Goal: Task Accomplishment & Management: Manage account settings

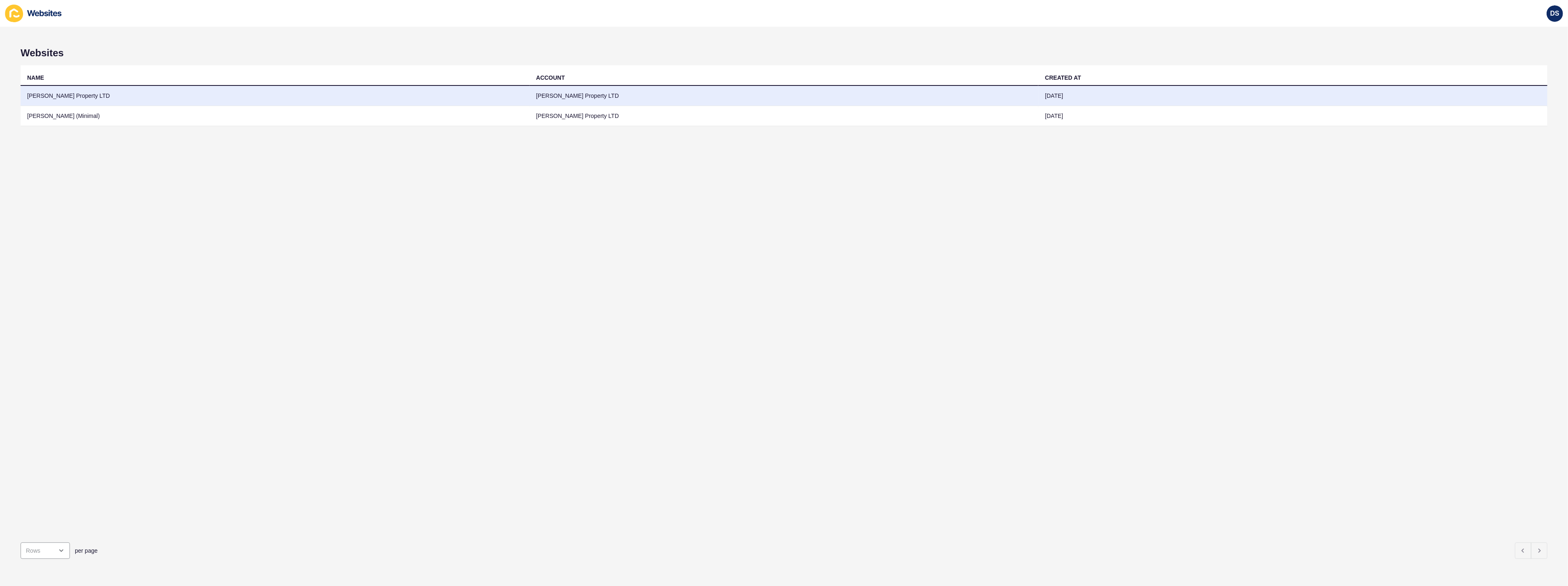
click at [455, 99] on td "[PERSON_NAME] Property LTD" at bounding box center [275, 96] width 509 height 20
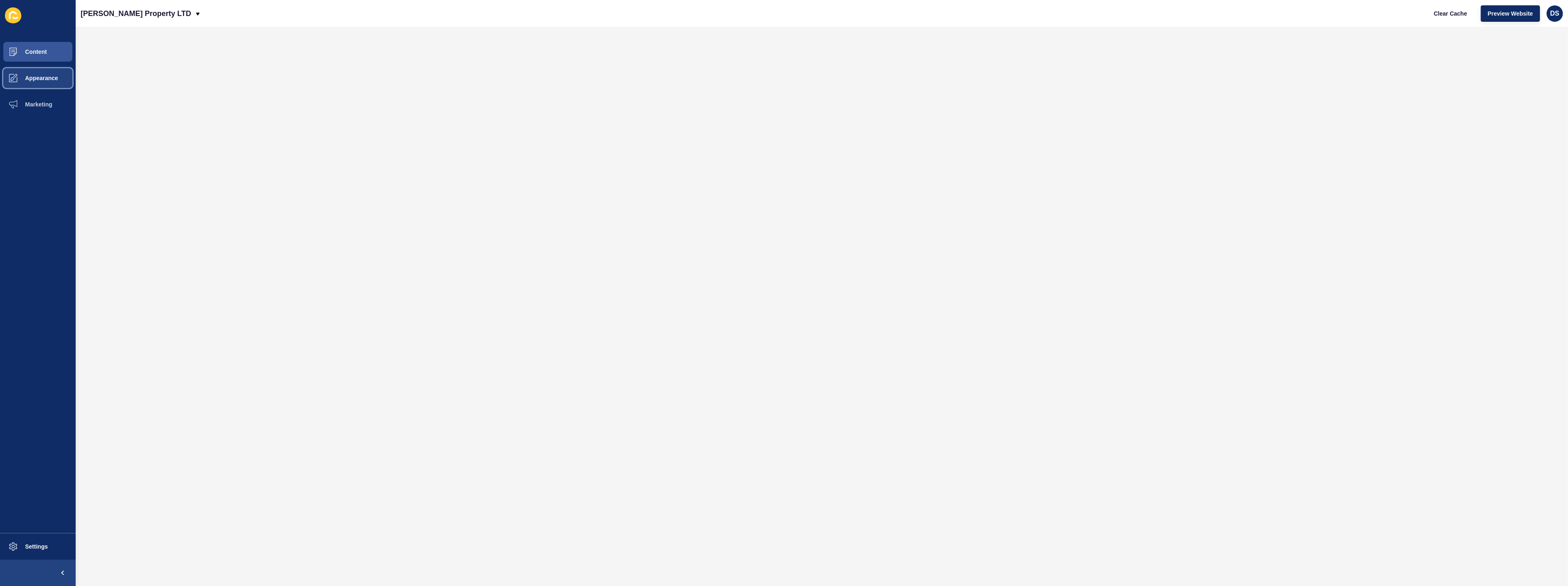
click at [49, 84] on button "Appearance" at bounding box center [38, 78] width 75 height 26
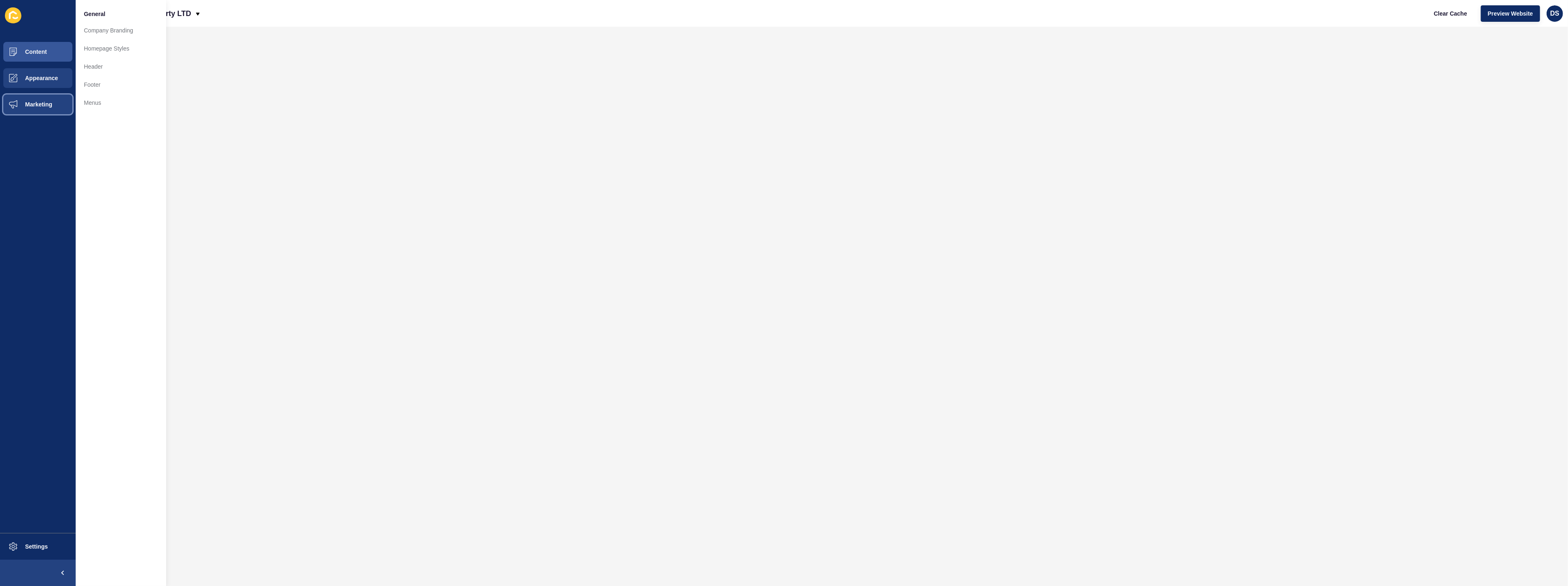
click at [46, 100] on button "Marketing" at bounding box center [38, 104] width 75 height 26
click at [46, 80] on span "Appearance" at bounding box center [28, 78] width 59 height 7
click at [45, 46] on button "Content" at bounding box center [38, 52] width 75 height 26
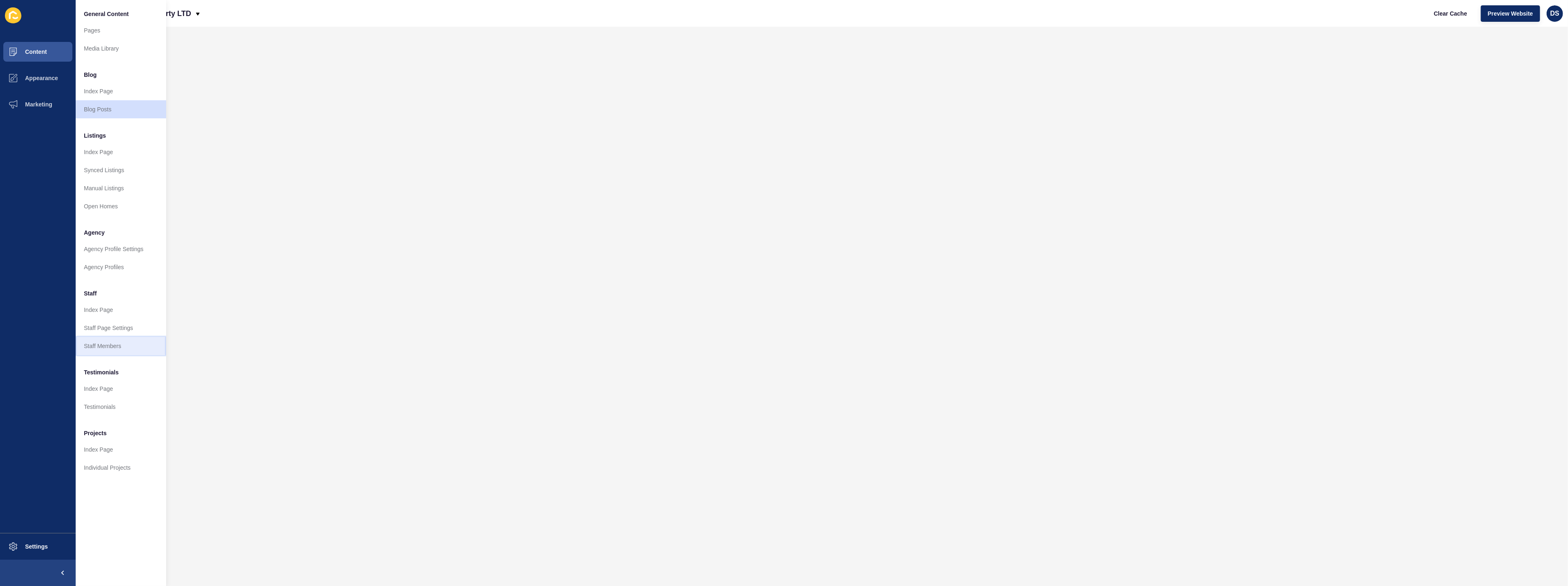
click at [110, 348] on link "Staff Members" at bounding box center [121, 346] width 91 height 18
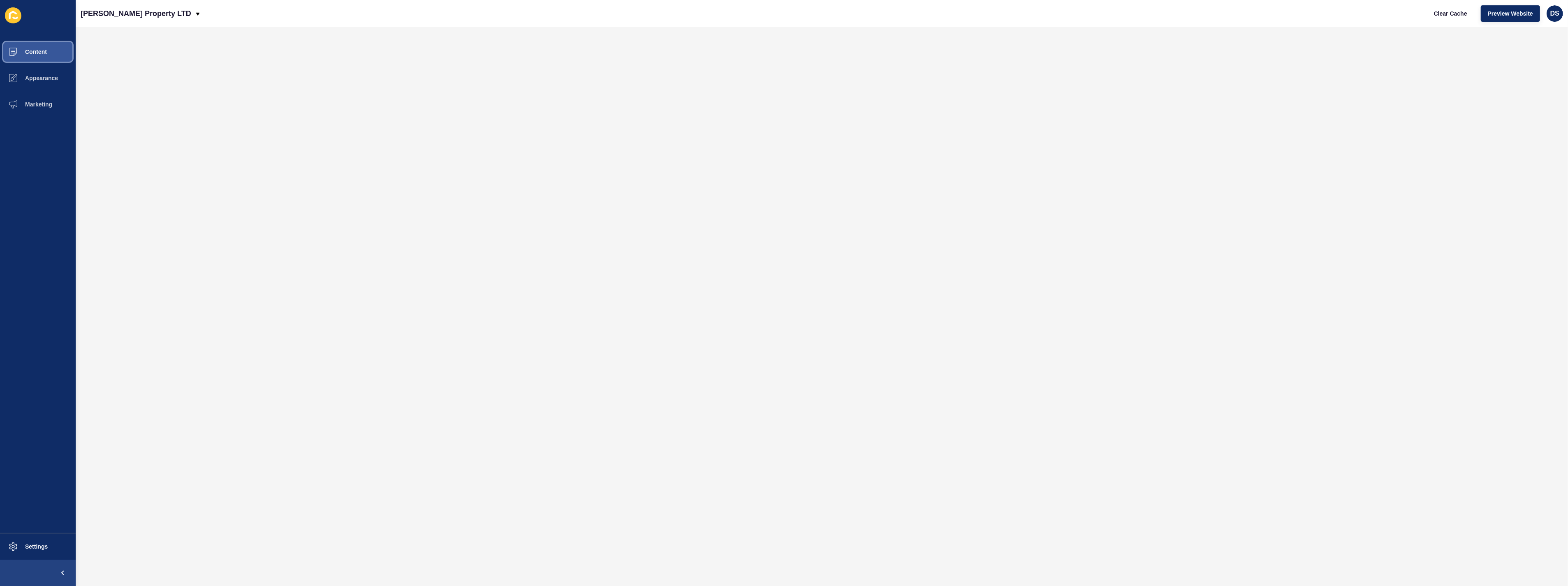
click at [49, 47] on button "Content" at bounding box center [38, 52] width 75 height 26
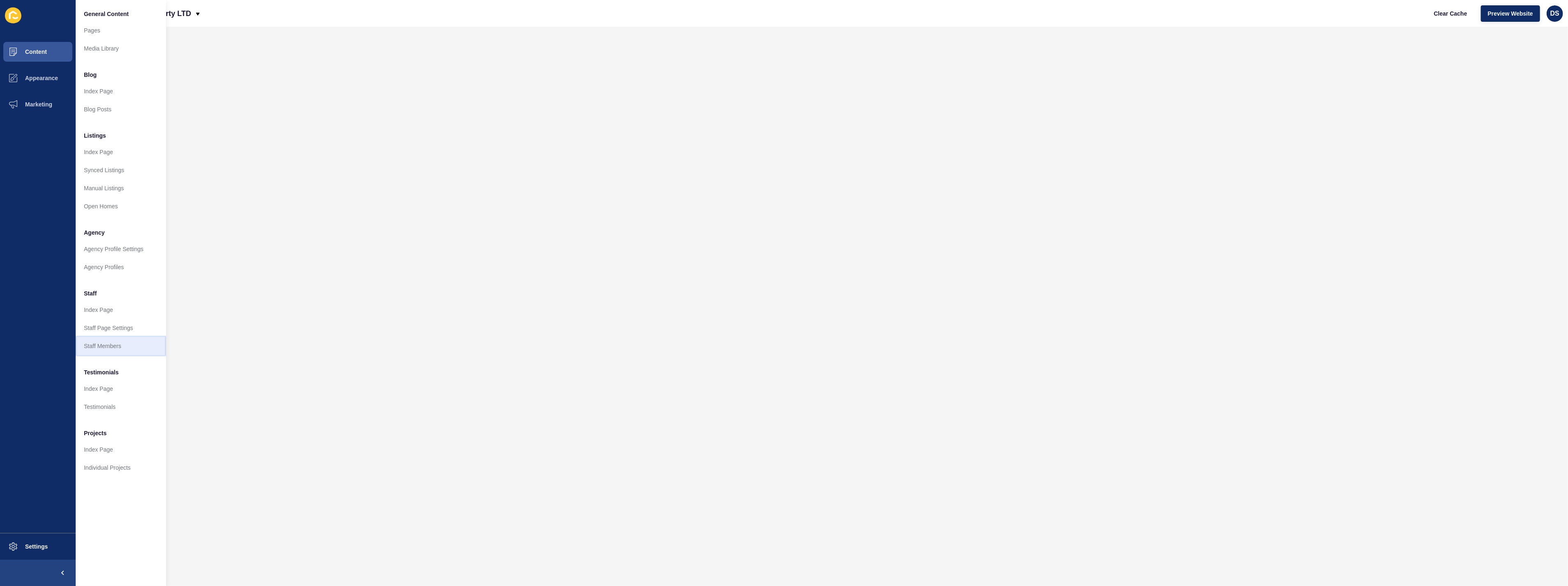
click at [108, 340] on link "Staff Members" at bounding box center [121, 346] width 91 height 18
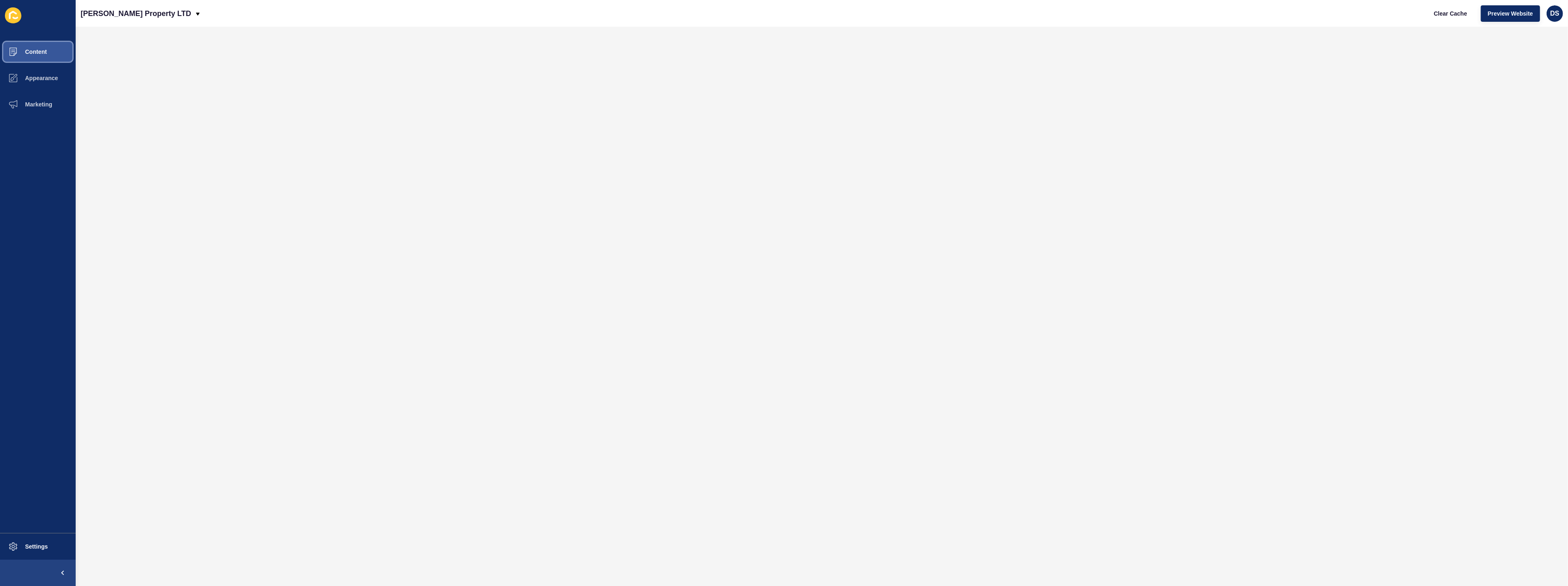
click at [40, 55] on button "Content" at bounding box center [38, 52] width 75 height 26
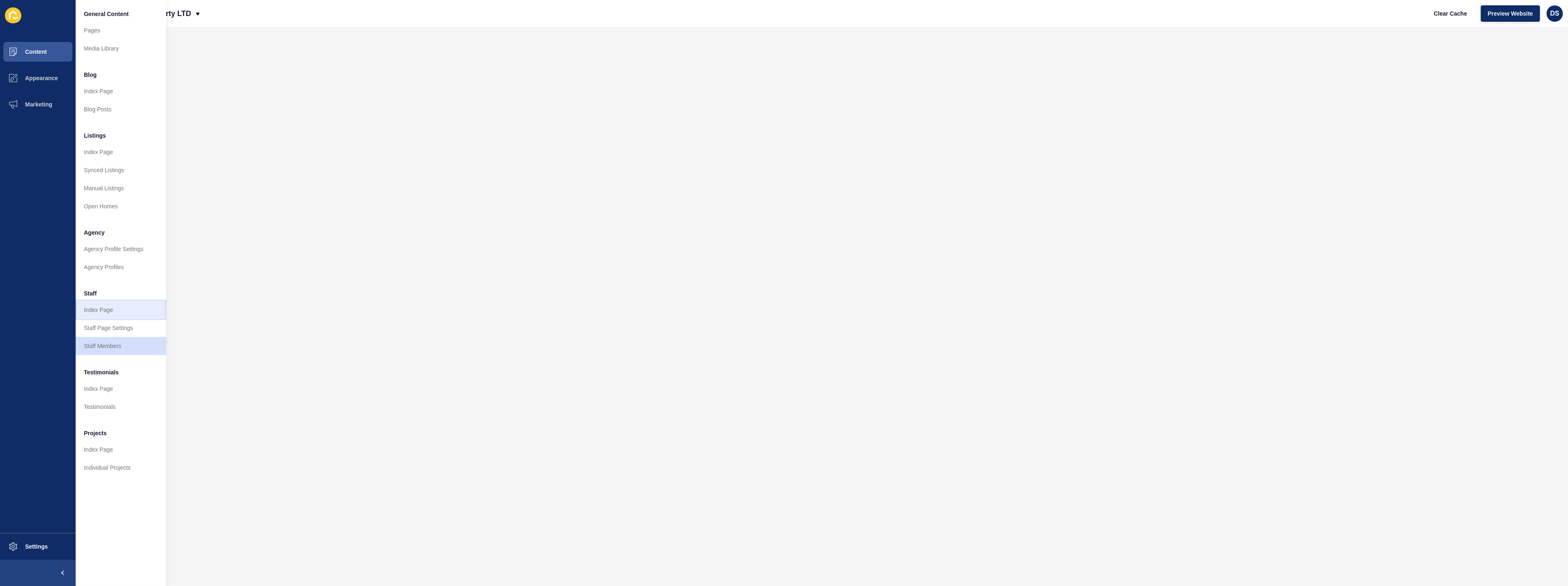
click at [122, 314] on link "Index Page" at bounding box center [121, 310] width 91 height 18
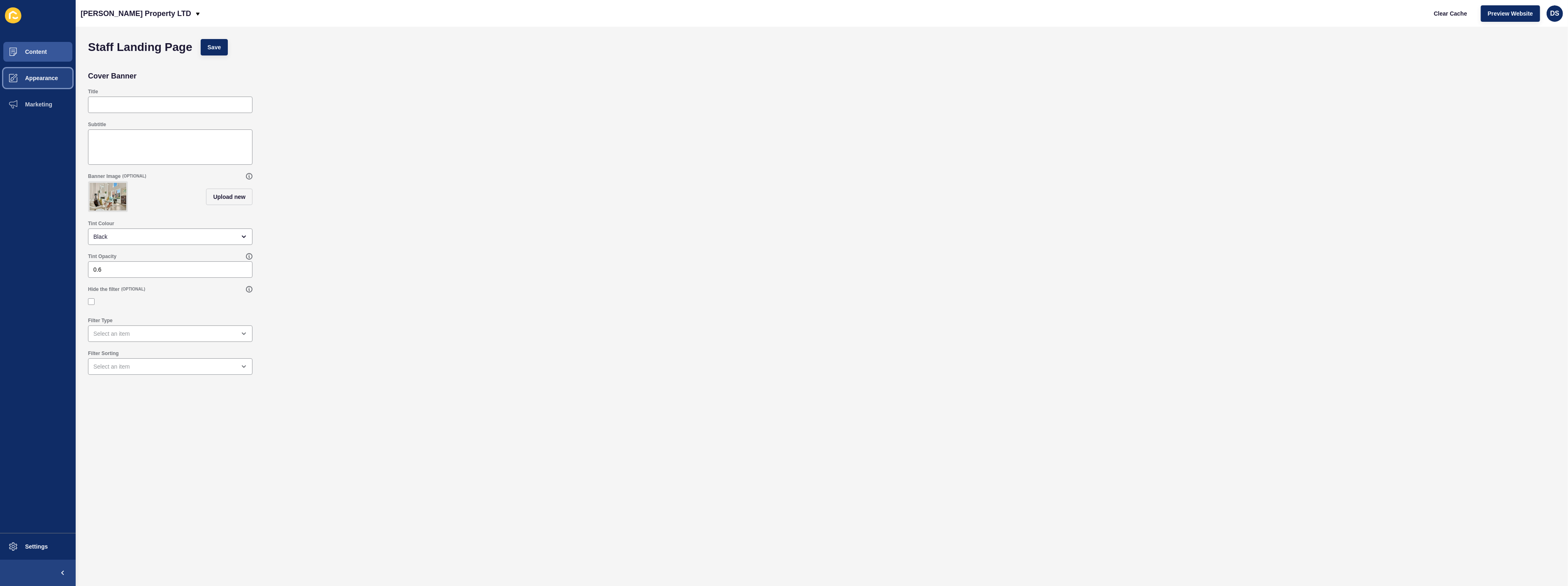
click at [55, 76] on span "Appearance" at bounding box center [28, 78] width 59 height 7
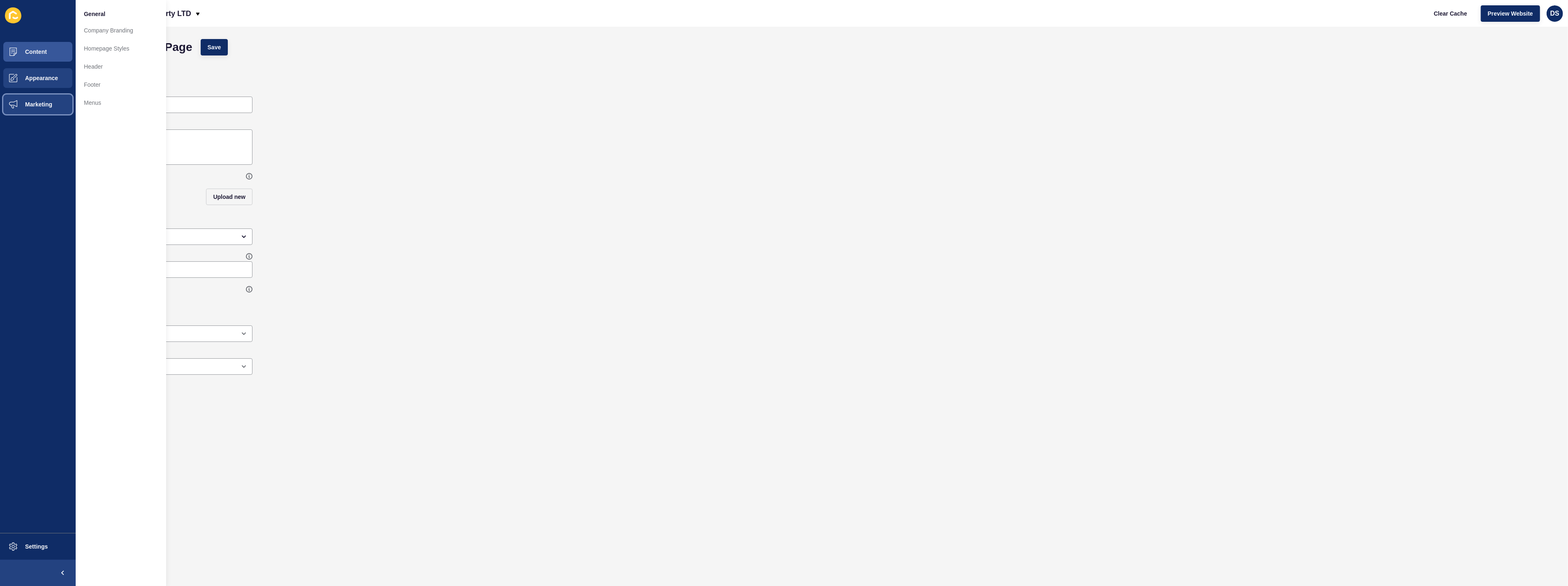
click at [44, 103] on span "Marketing" at bounding box center [26, 104] width 54 height 7
click at [41, 52] on span "Content" at bounding box center [23, 52] width 48 height 7
click at [47, 75] on span "Appearance" at bounding box center [28, 78] width 59 height 7
click at [100, 49] on link "Homepage Styles" at bounding box center [121, 49] width 91 height 18
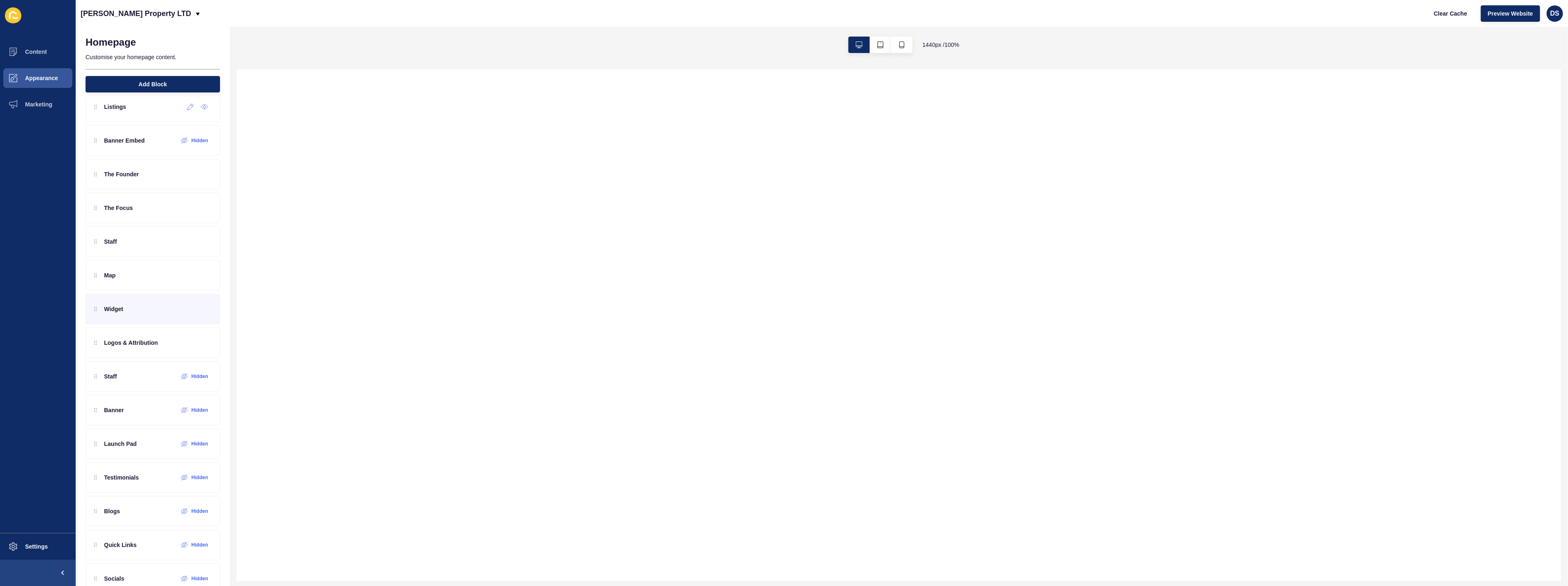
scroll to position [137, 0]
click at [184, 224] on div at bounding box center [191, 221] width 13 height 13
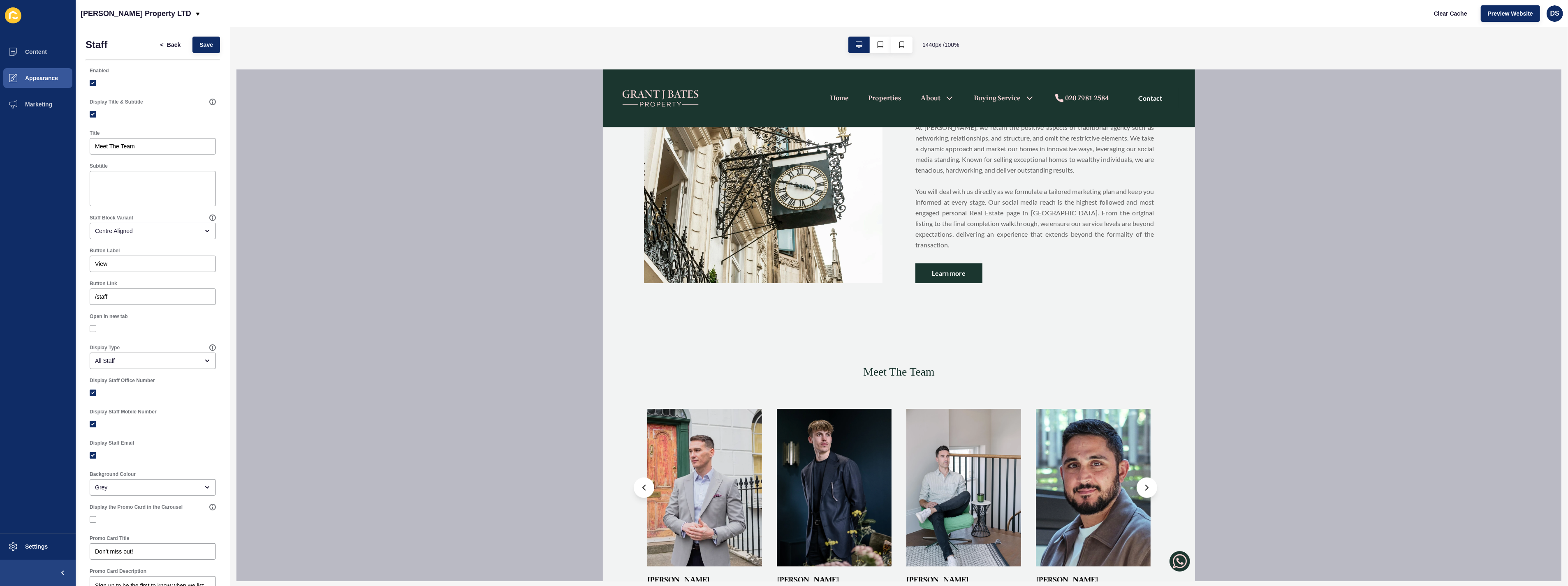
scroll to position [1827, 0]
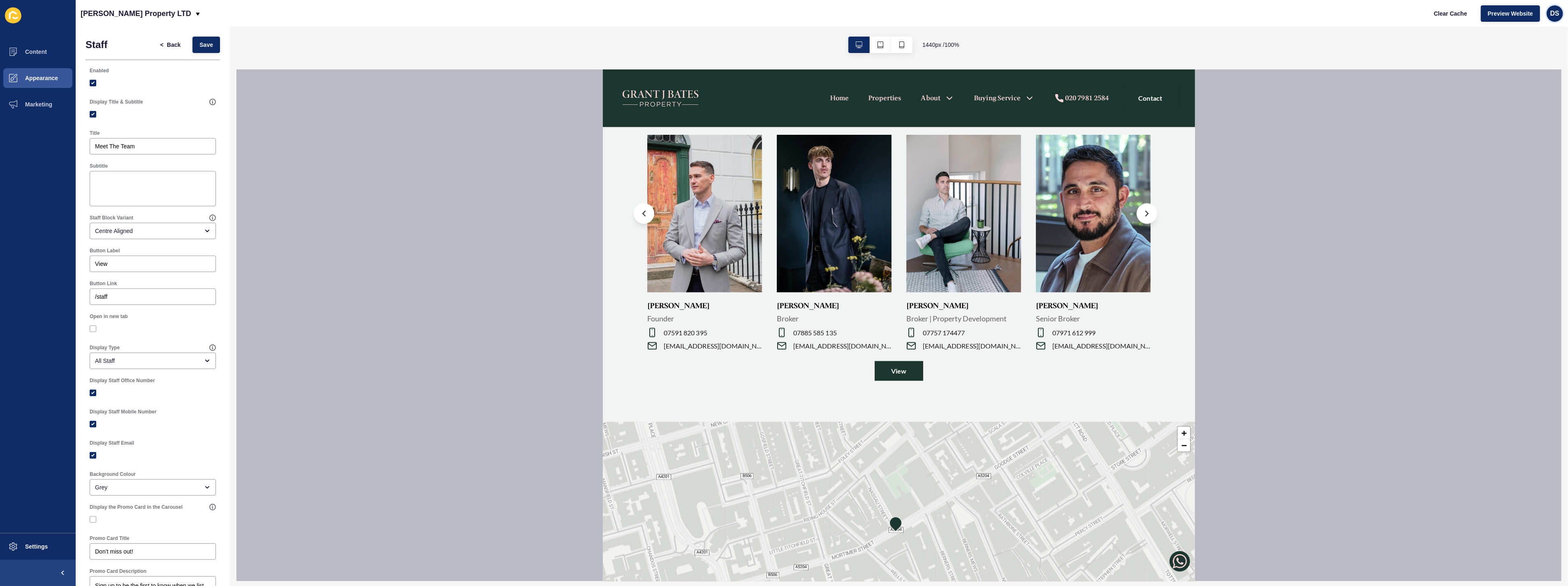
click at [1553, 15] on span "DS" at bounding box center [1555, 14] width 9 height 9
click at [212, 44] on button "Save" at bounding box center [206, 44] width 27 height 16
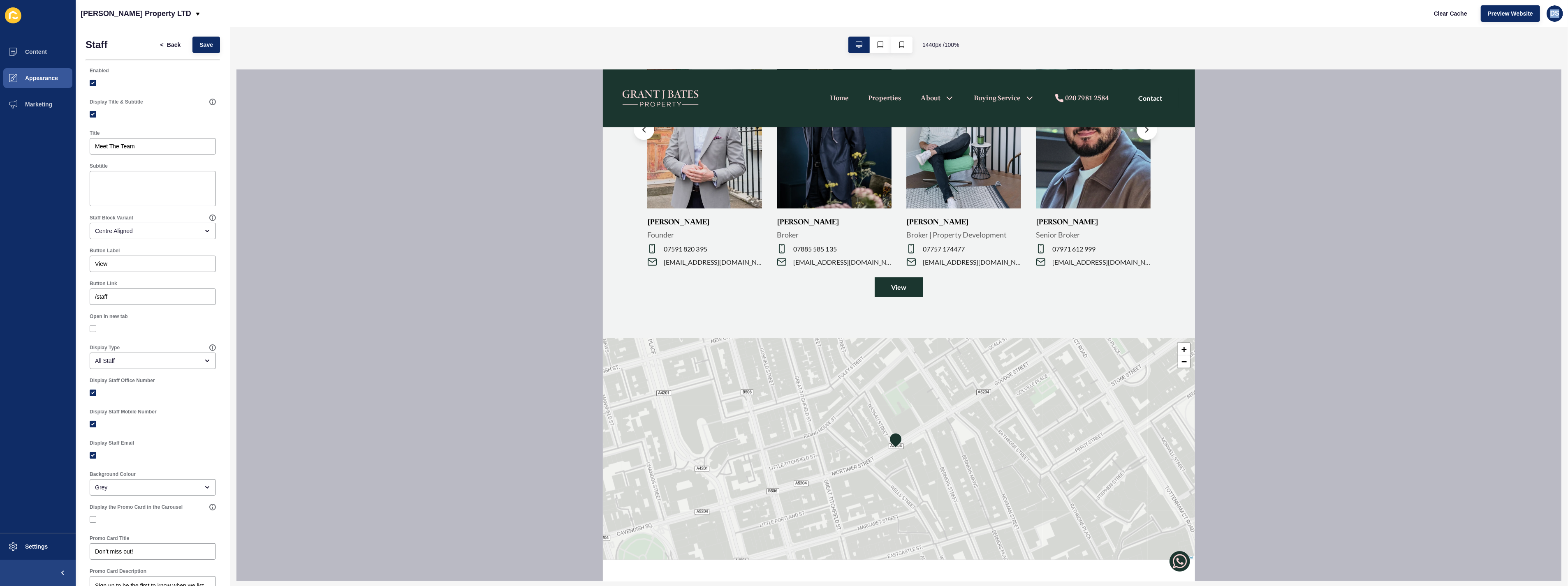
scroll to position [1918, 0]
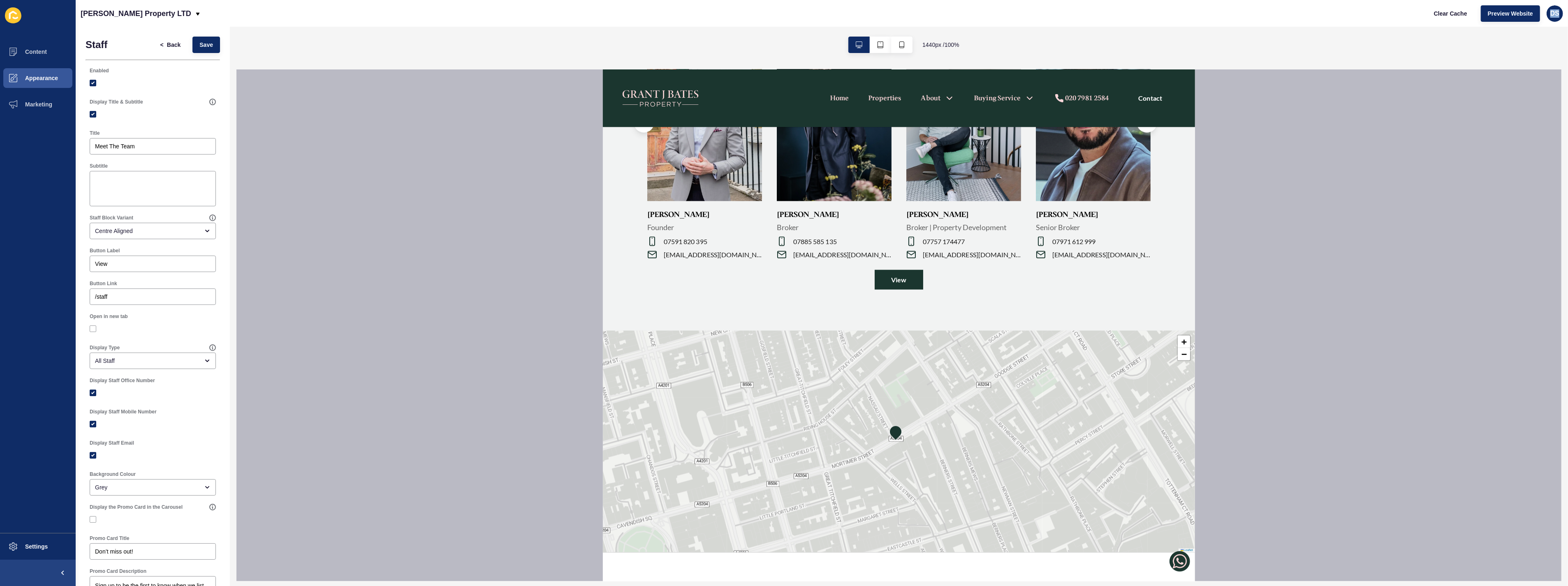
click at [645, 125] on icon at bounding box center [643, 122] width 3 height 5
click at [41, 58] on button "Content" at bounding box center [38, 52] width 75 height 26
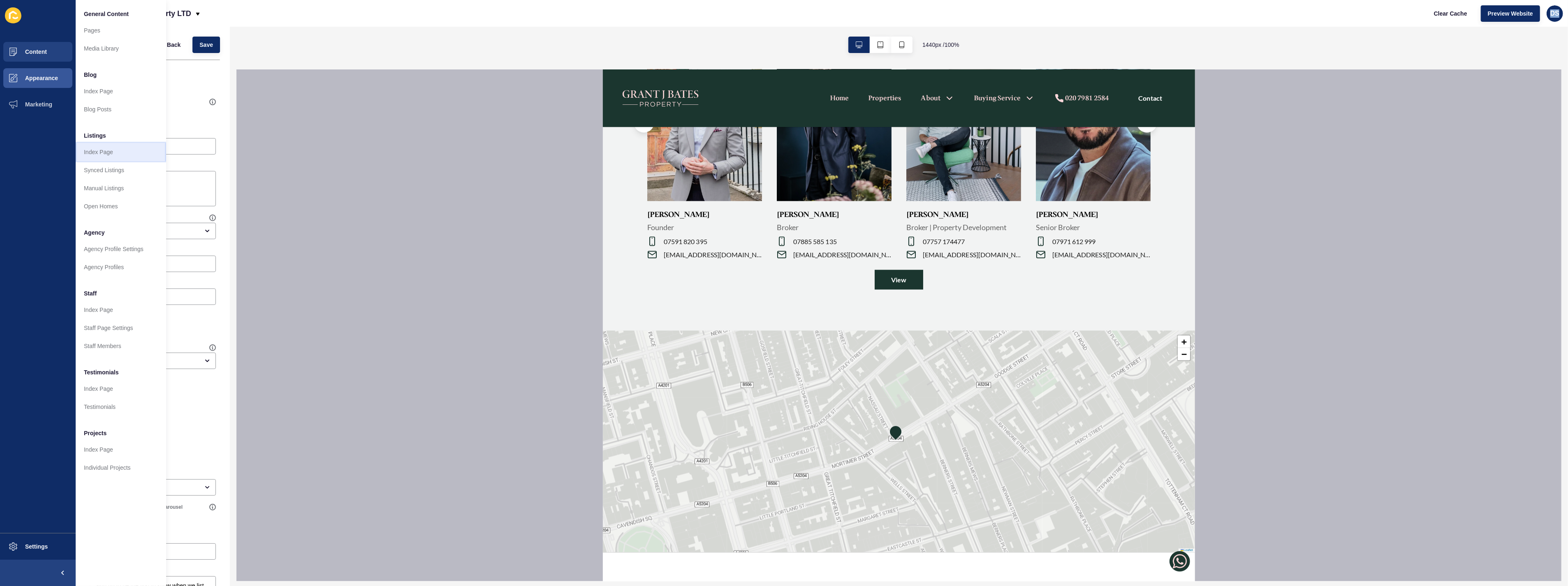
click at [111, 150] on link "Index Page" at bounding box center [121, 152] width 91 height 18
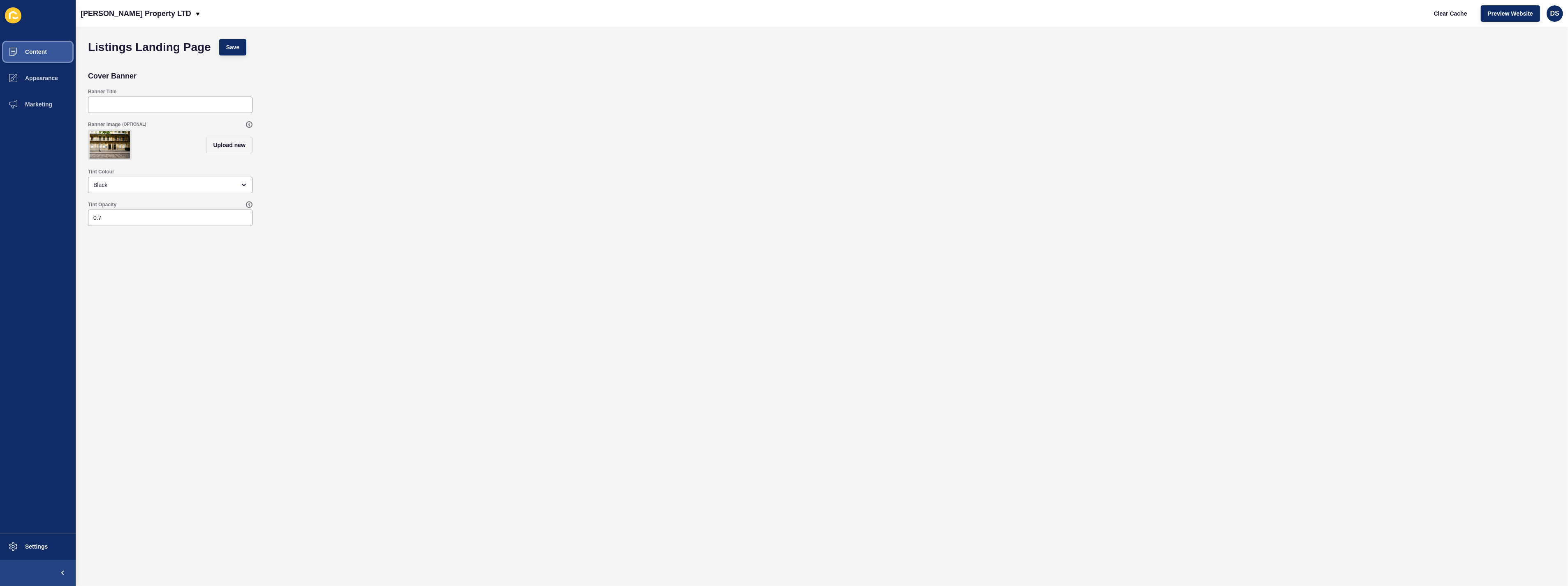
click at [47, 54] on button "Content" at bounding box center [38, 52] width 75 height 26
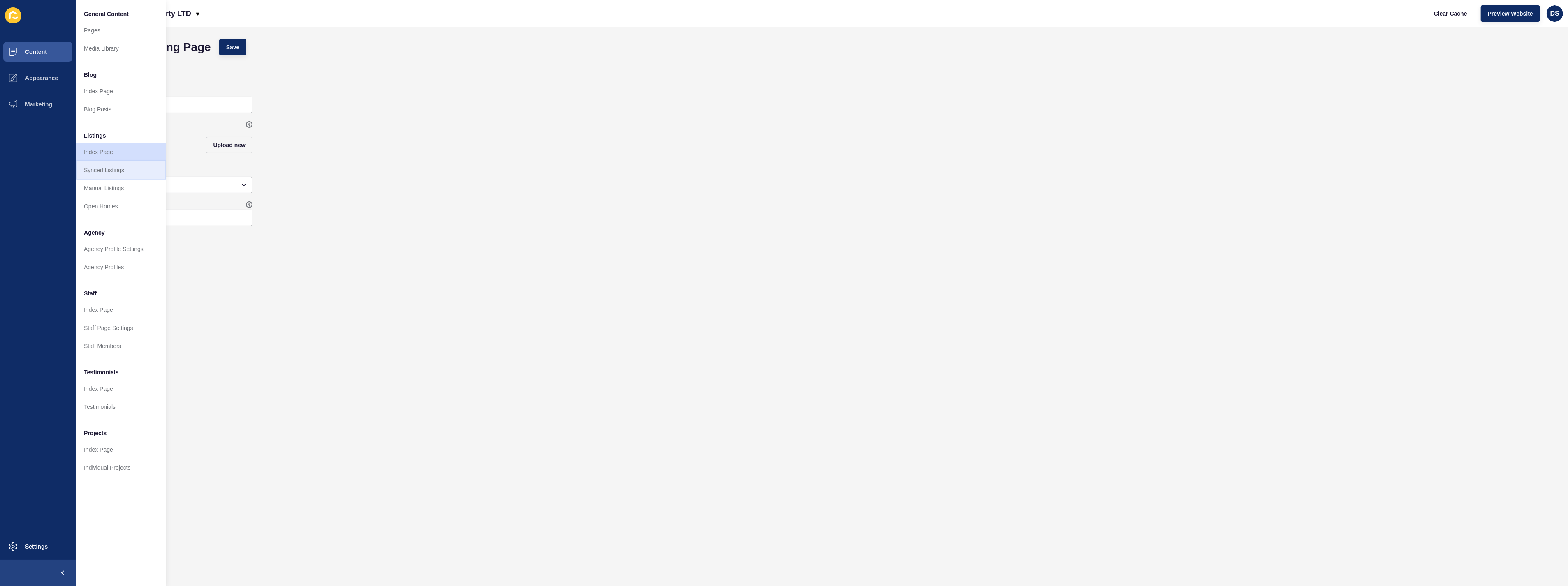
click at [116, 166] on link "Synced Listings" at bounding box center [121, 170] width 91 height 18
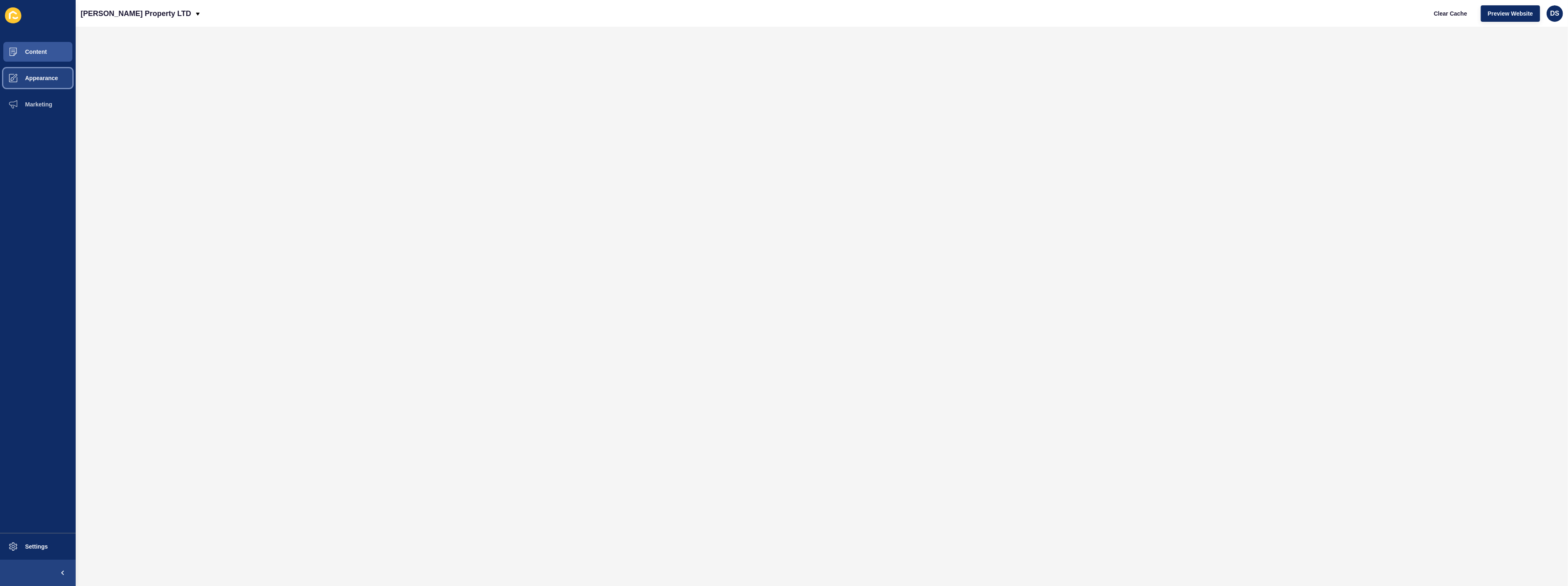
click at [44, 82] on button "Appearance" at bounding box center [38, 78] width 75 height 26
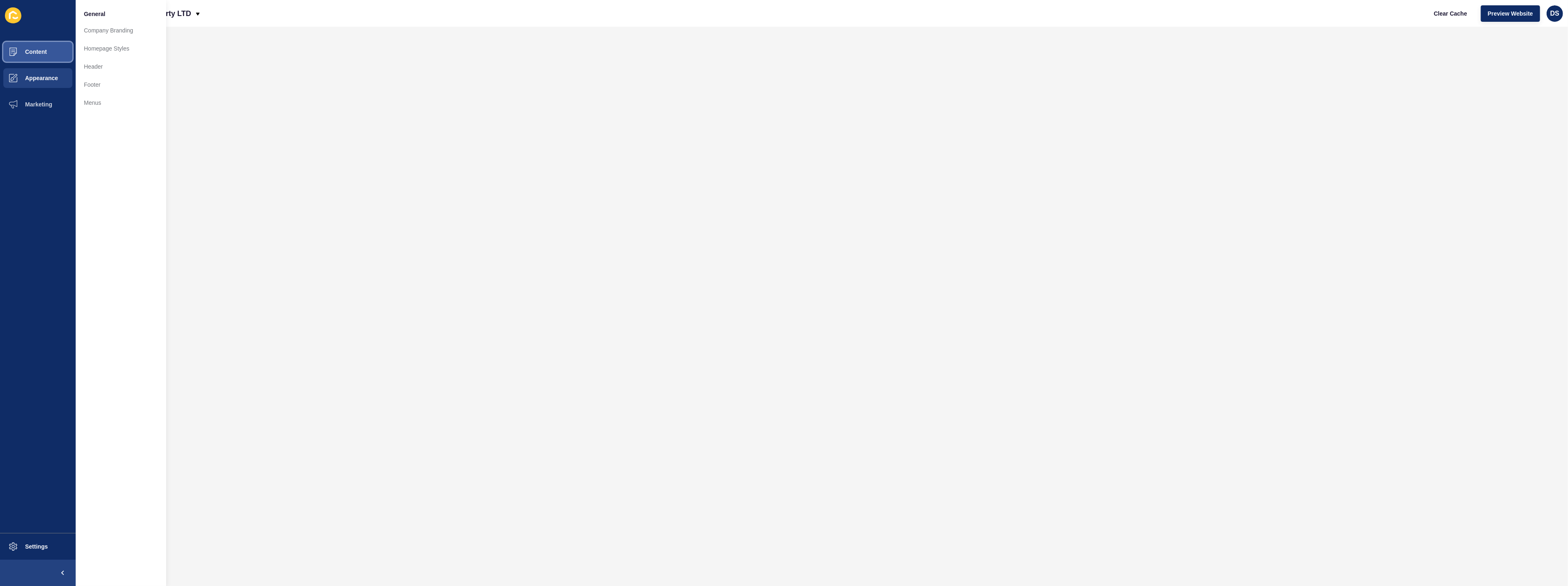
click at [46, 55] on button "Content" at bounding box center [38, 52] width 75 height 26
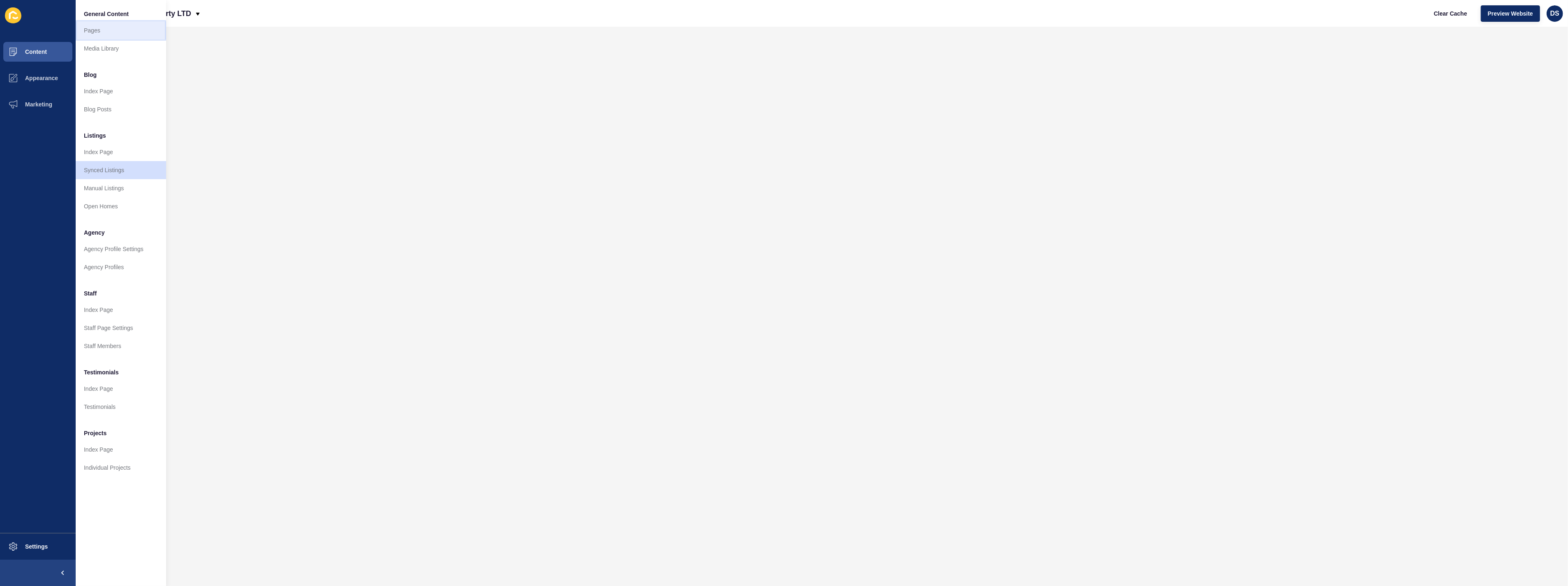
click at [95, 27] on link "Pages" at bounding box center [121, 30] width 91 height 18
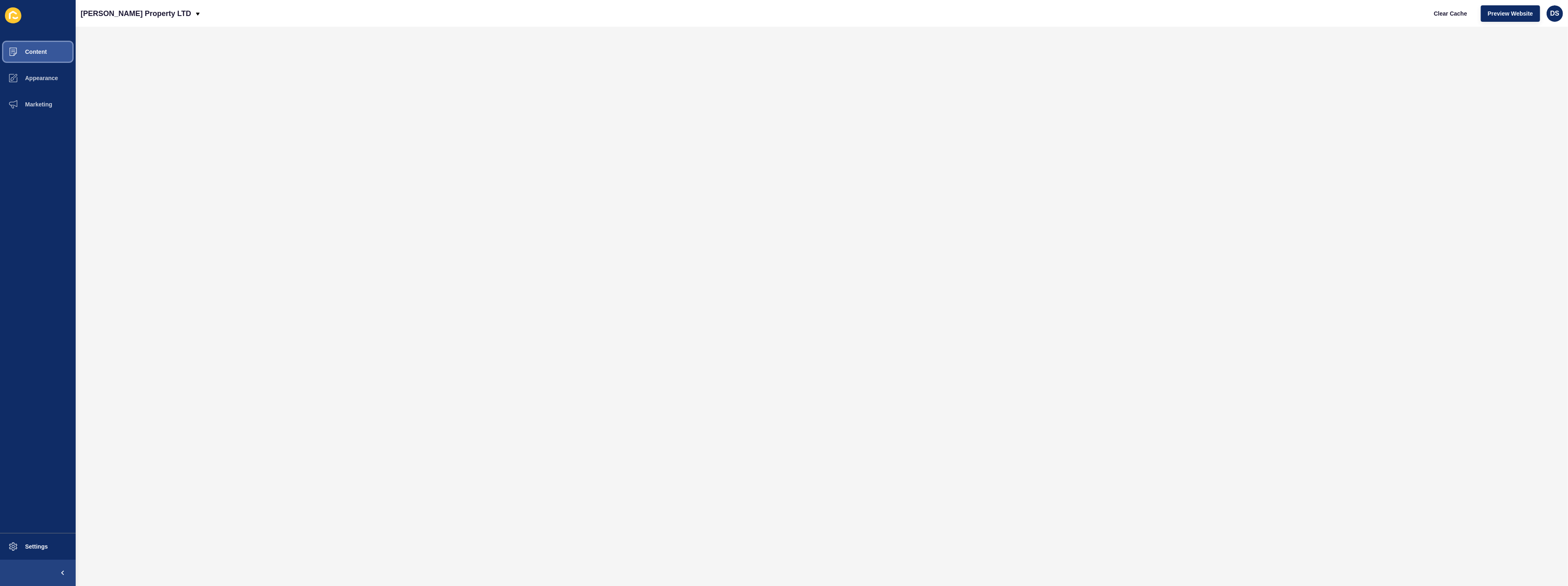
click at [47, 52] on button "Content" at bounding box center [38, 52] width 75 height 26
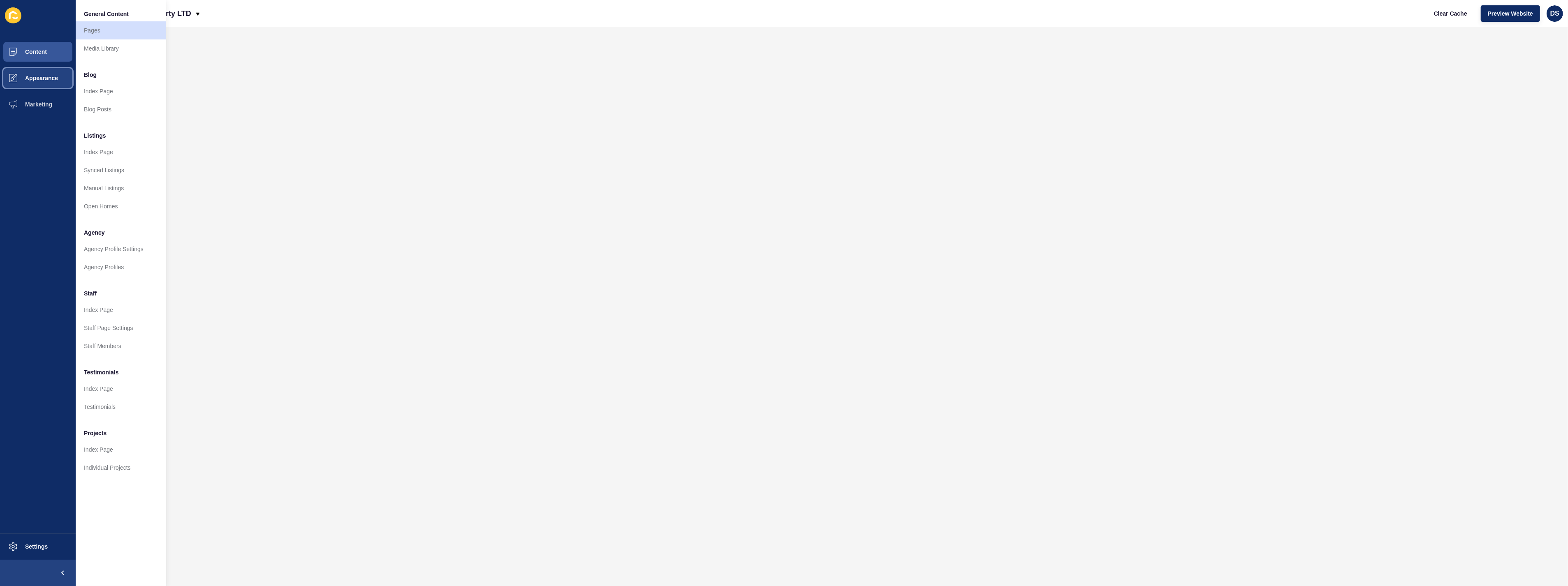
click at [54, 81] on span "Appearance" at bounding box center [28, 78] width 59 height 7
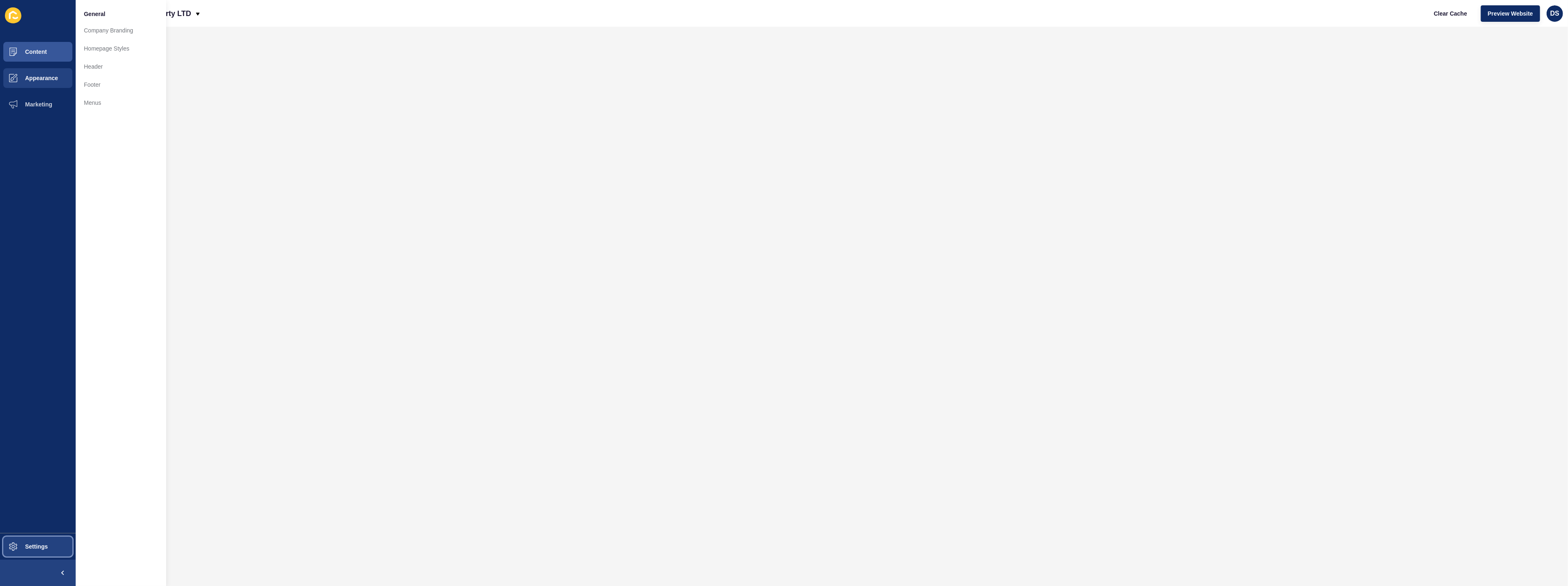
click at [32, 545] on span "Settings" at bounding box center [23, 546] width 49 height 7
click at [121, 158] on link "Listing Settings" at bounding box center [121, 157] width 91 height 18
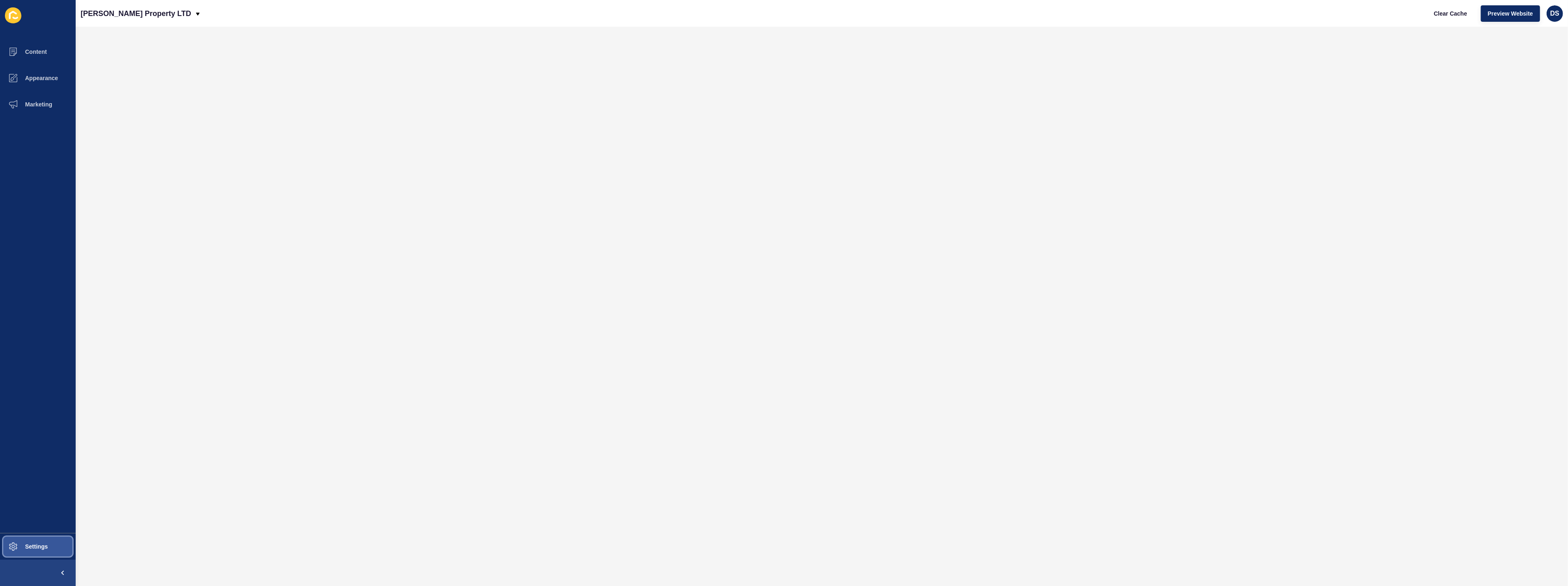
click at [23, 550] on span "Settings" at bounding box center [23, 546] width 49 height 7
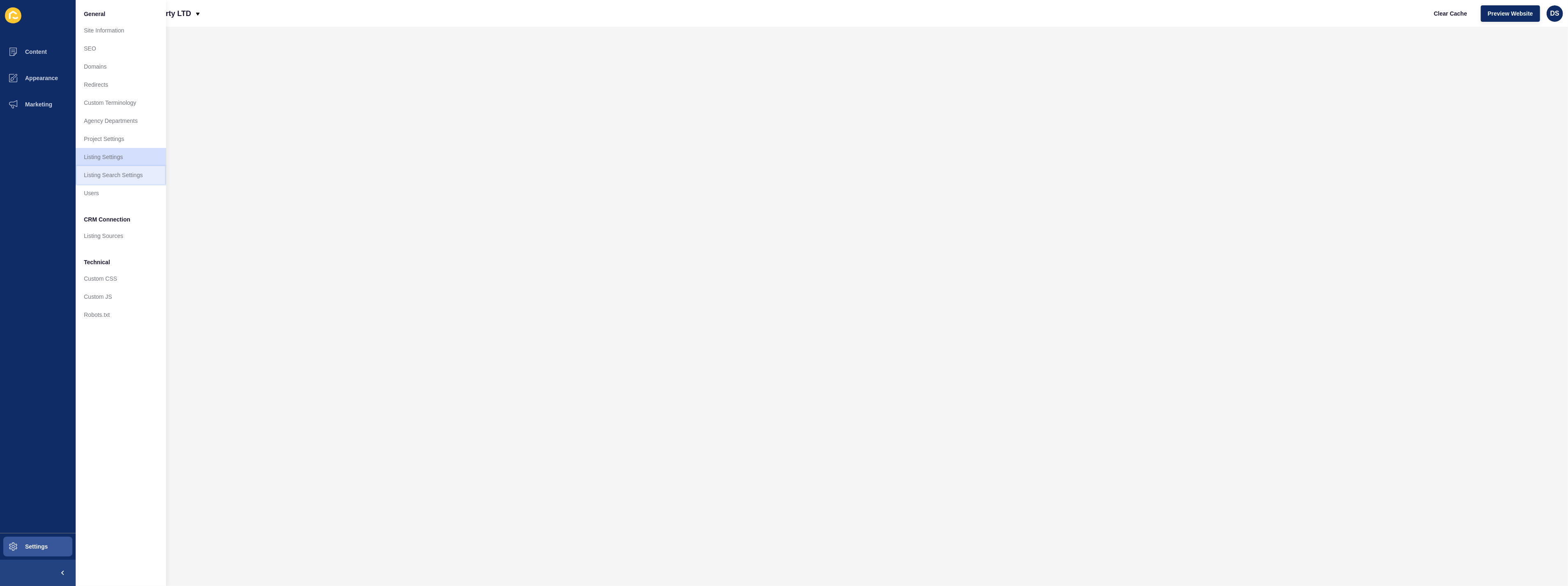
click at [131, 178] on link "Listing Search Settings" at bounding box center [121, 175] width 91 height 18
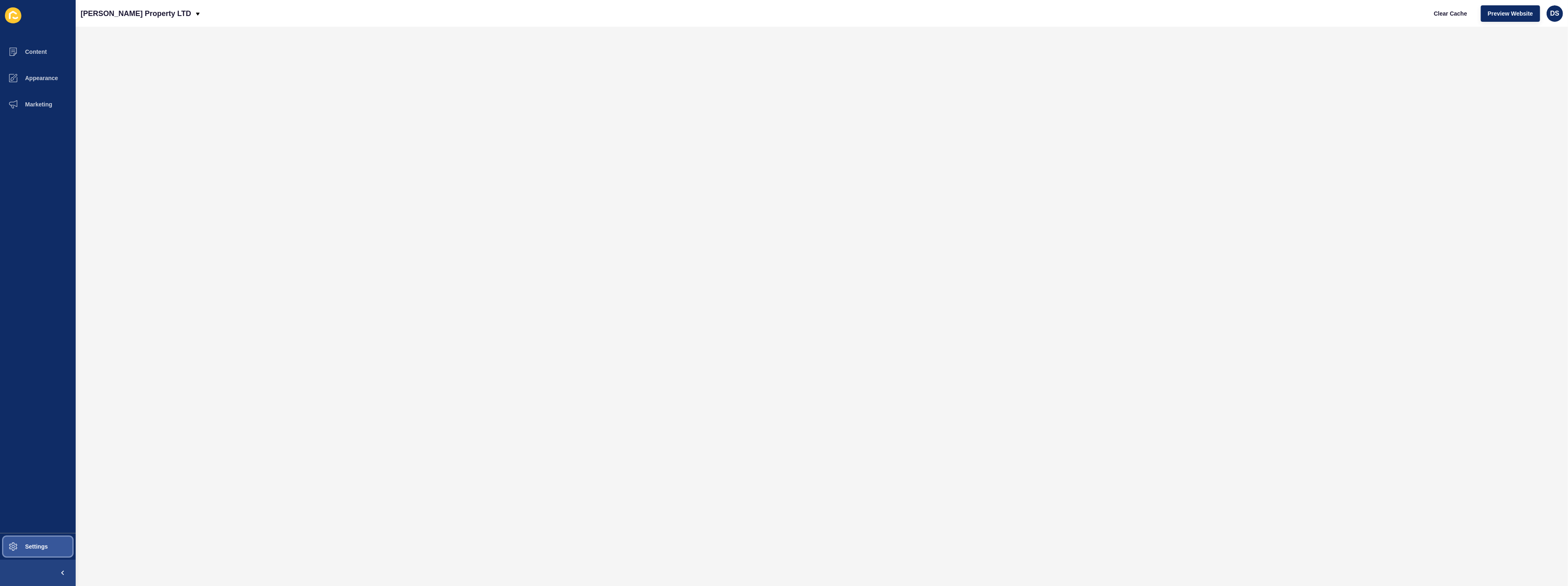
click at [47, 544] on span "Settings" at bounding box center [23, 546] width 49 height 7
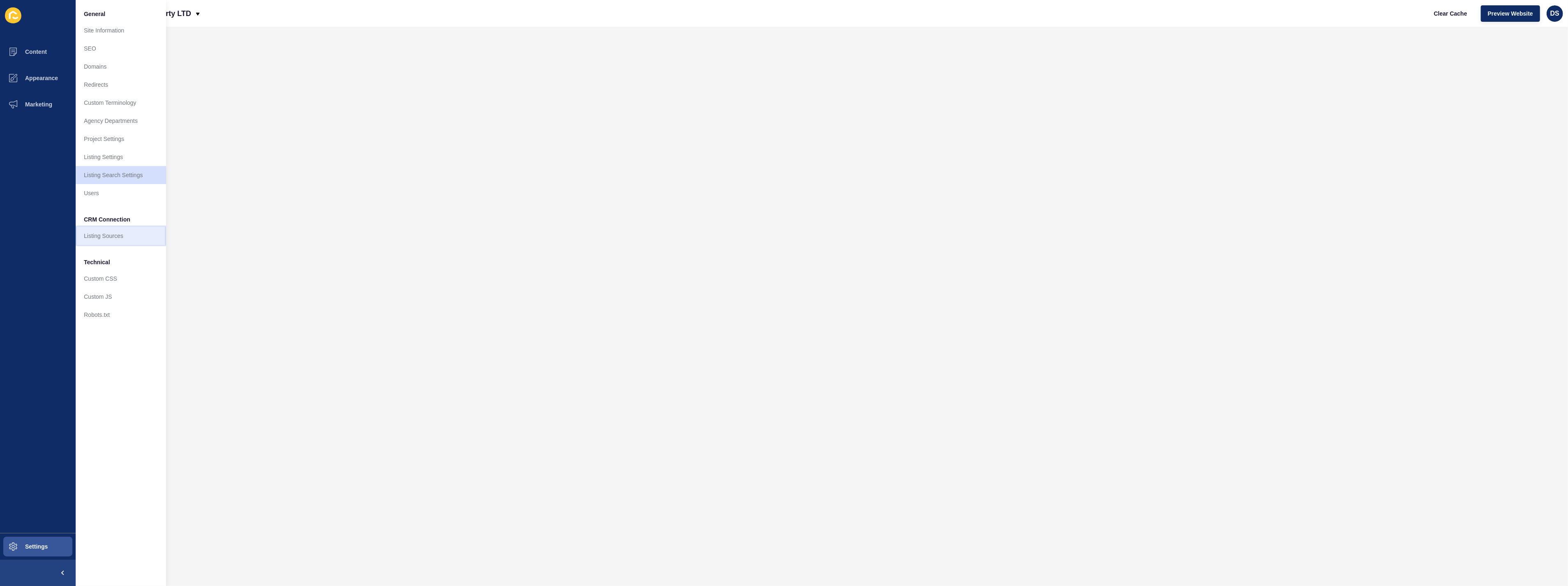
click at [106, 232] on link "Listing Sources" at bounding box center [121, 236] width 91 height 18
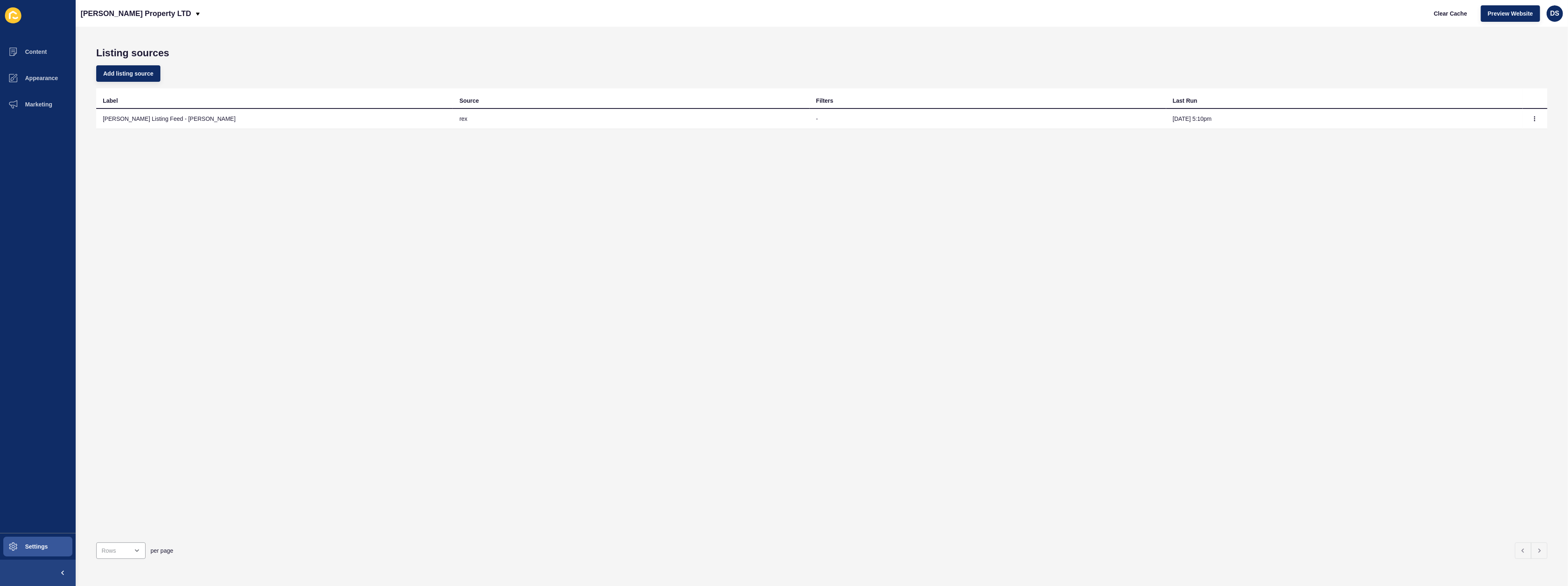
click at [154, 122] on td "[PERSON_NAME] Listing Feed - [PERSON_NAME]" at bounding box center [275, 119] width 357 height 20
click at [1528, 117] on button "button" at bounding box center [1535, 119] width 12 height 12
click at [56, 548] on button "Settings" at bounding box center [38, 546] width 75 height 26
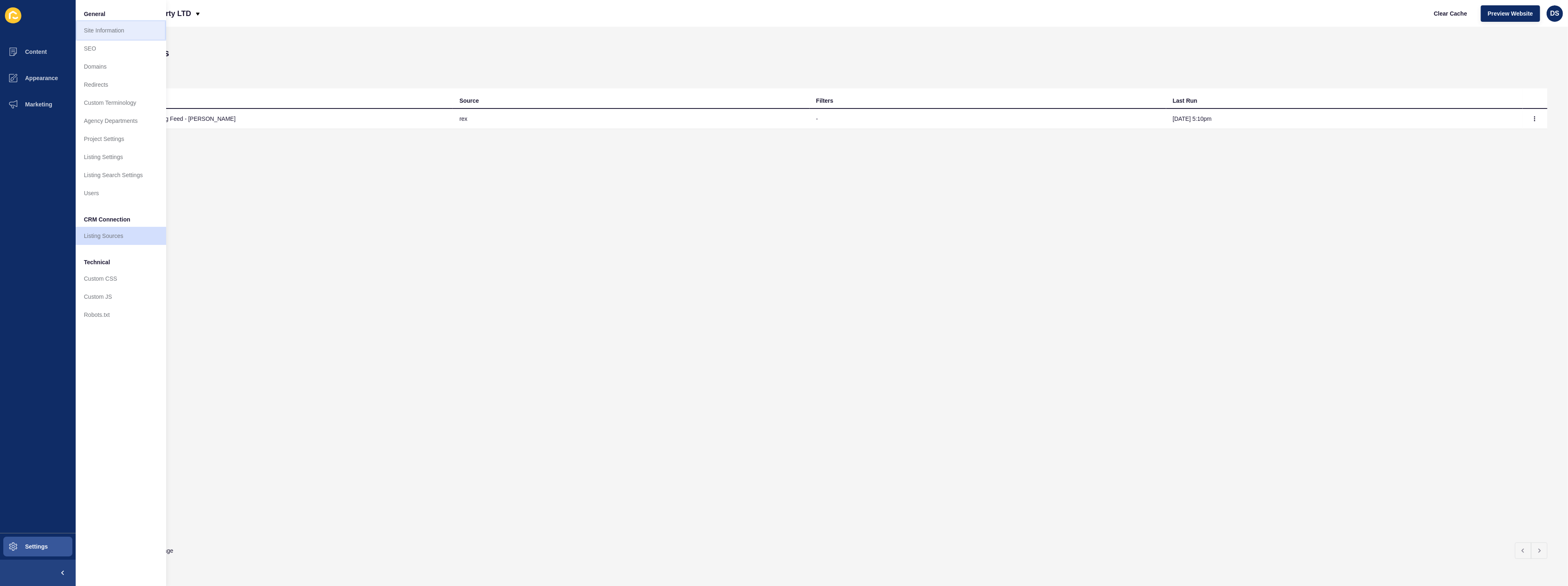
click at [121, 37] on link "Site Information" at bounding box center [121, 30] width 91 height 18
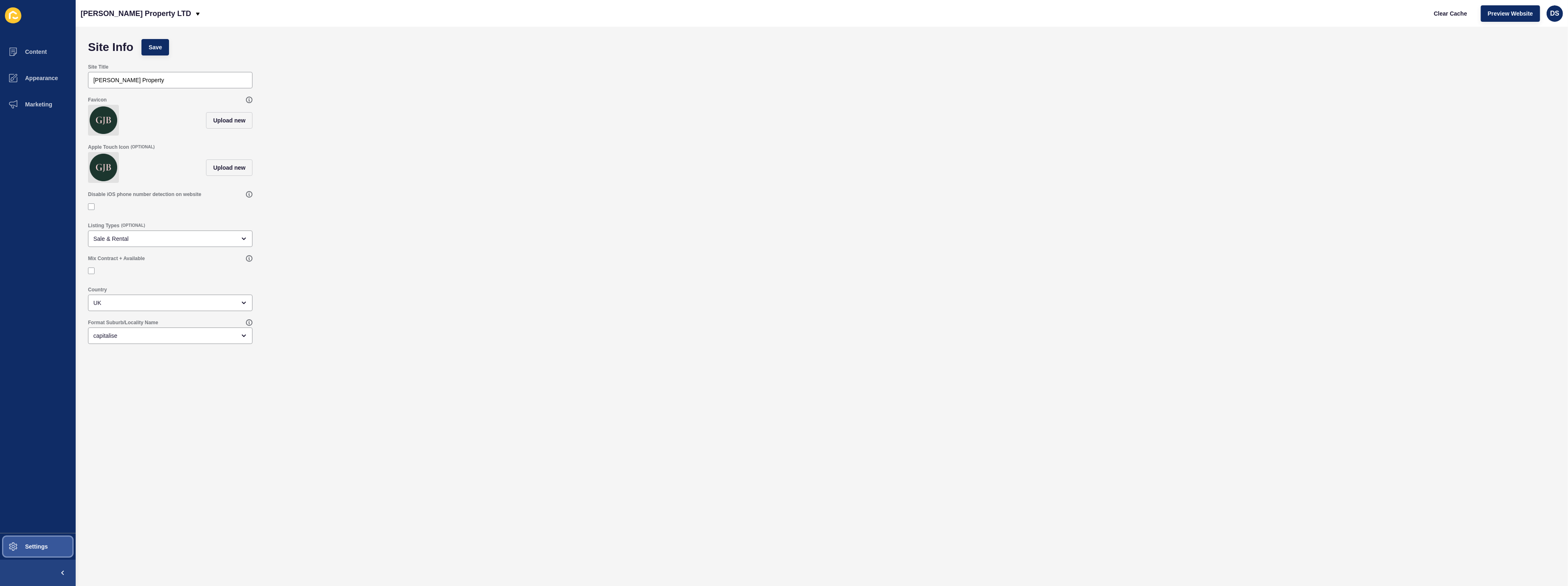
click at [29, 543] on span "Settings" at bounding box center [23, 546] width 49 height 7
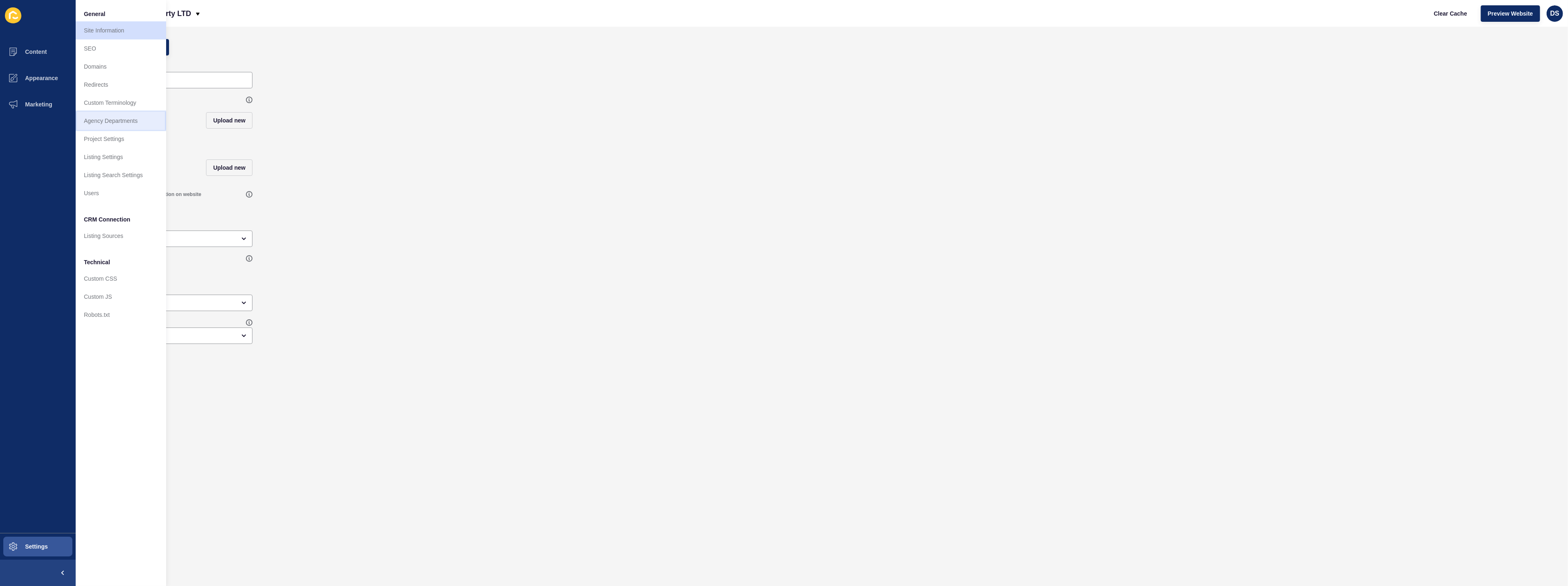
click at [124, 121] on link "Agency Departments" at bounding box center [121, 121] width 91 height 18
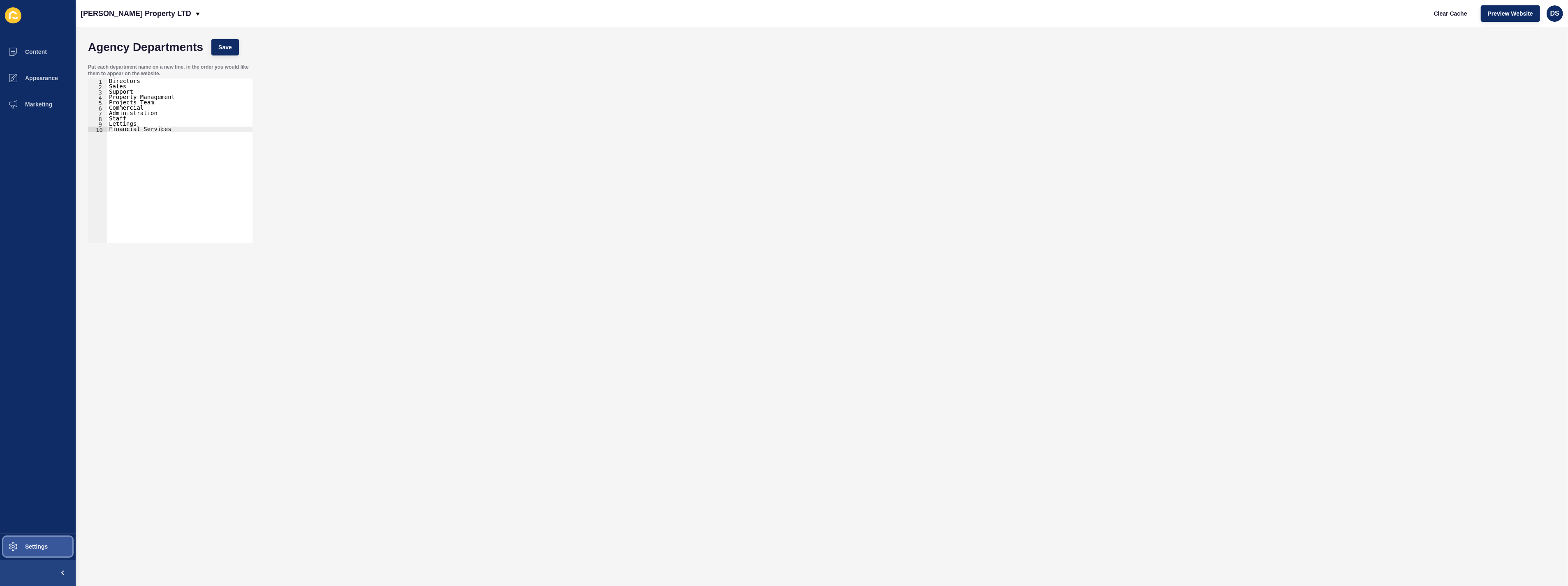
click at [36, 546] on span "Settings" at bounding box center [23, 546] width 49 height 7
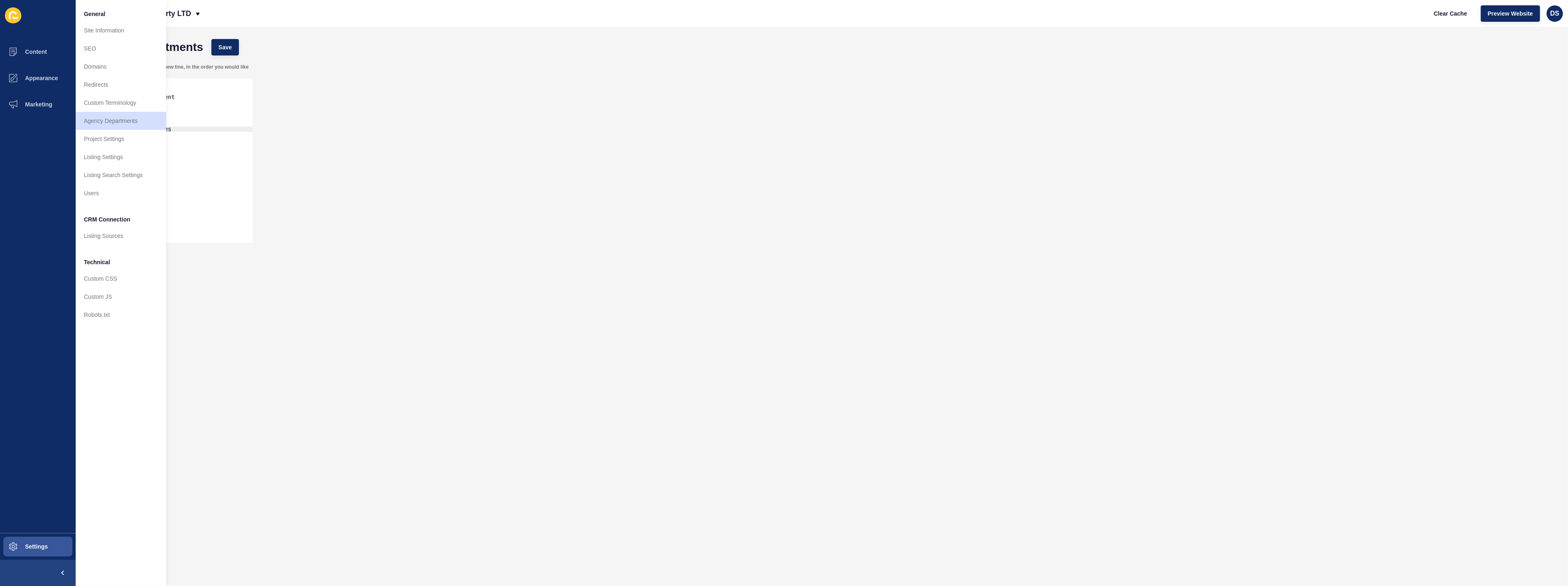
type textarea "Financial Services"
click at [214, 213] on div "Directors Sales Support Property Management Projects Team Commercial Administra…" at bounding box center [180, 166] width 145 height 175
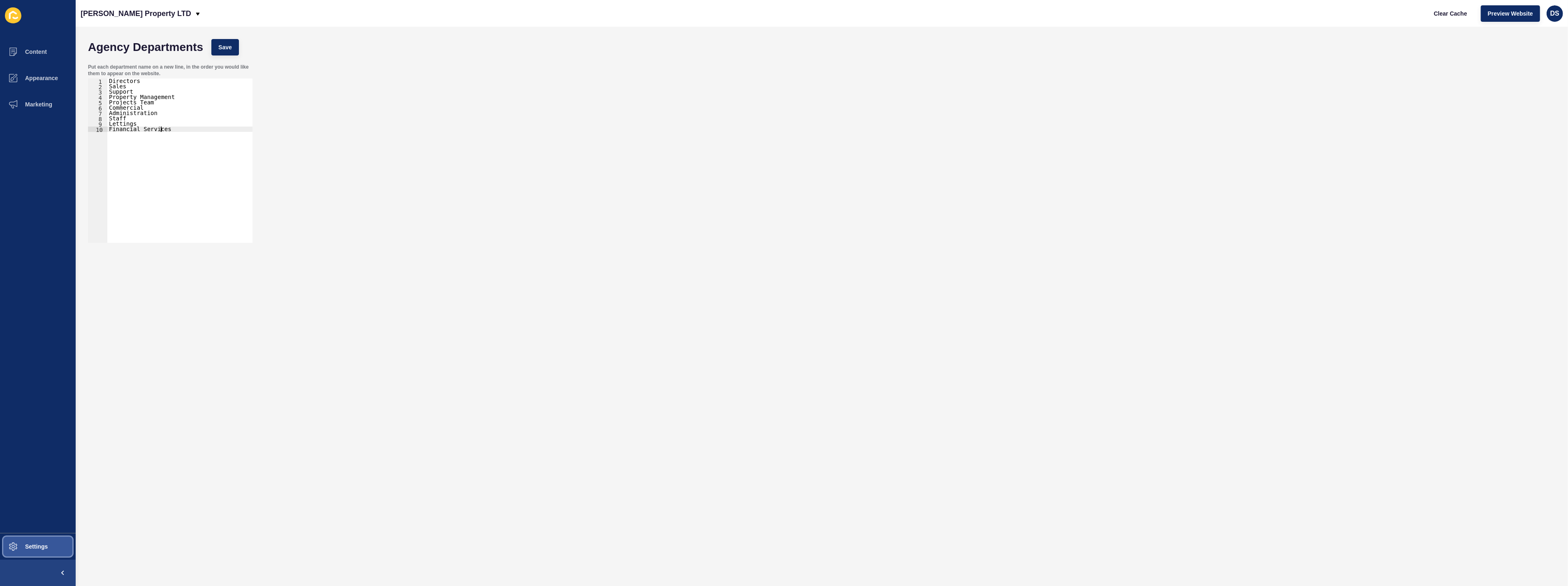
click at [29, 547] on span "Settings" at bounding box center [23, 546] width 49 height 7
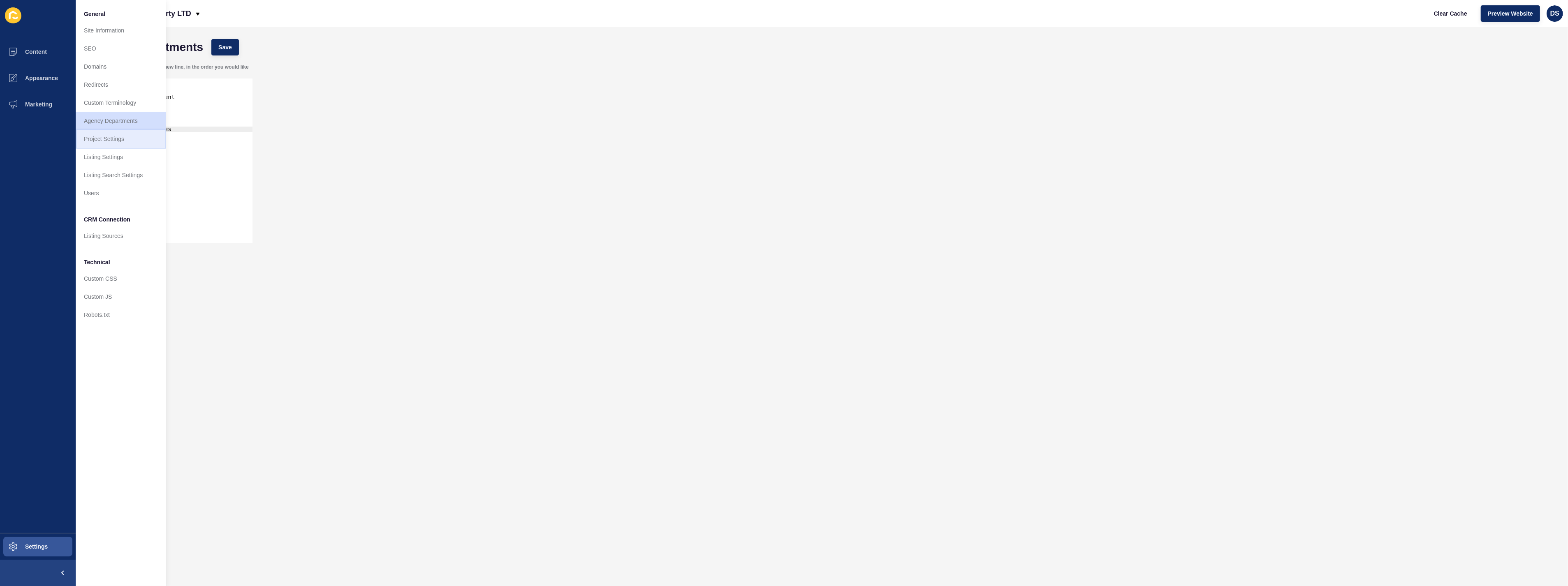
click at [136, 143] on link "Project Settings" at bounding box center [121, 139] width 91 height 18
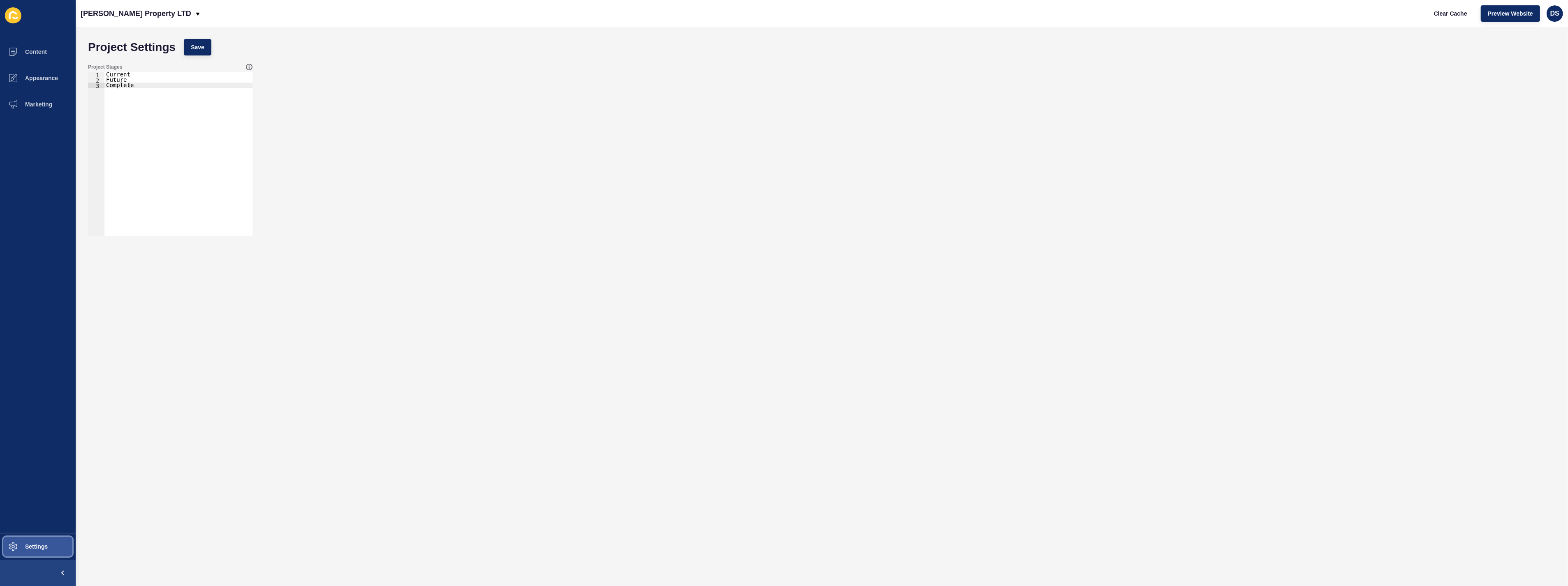
click at [40, 548] on span "Settings" at bounding box center [23, 546] width 49 height 7
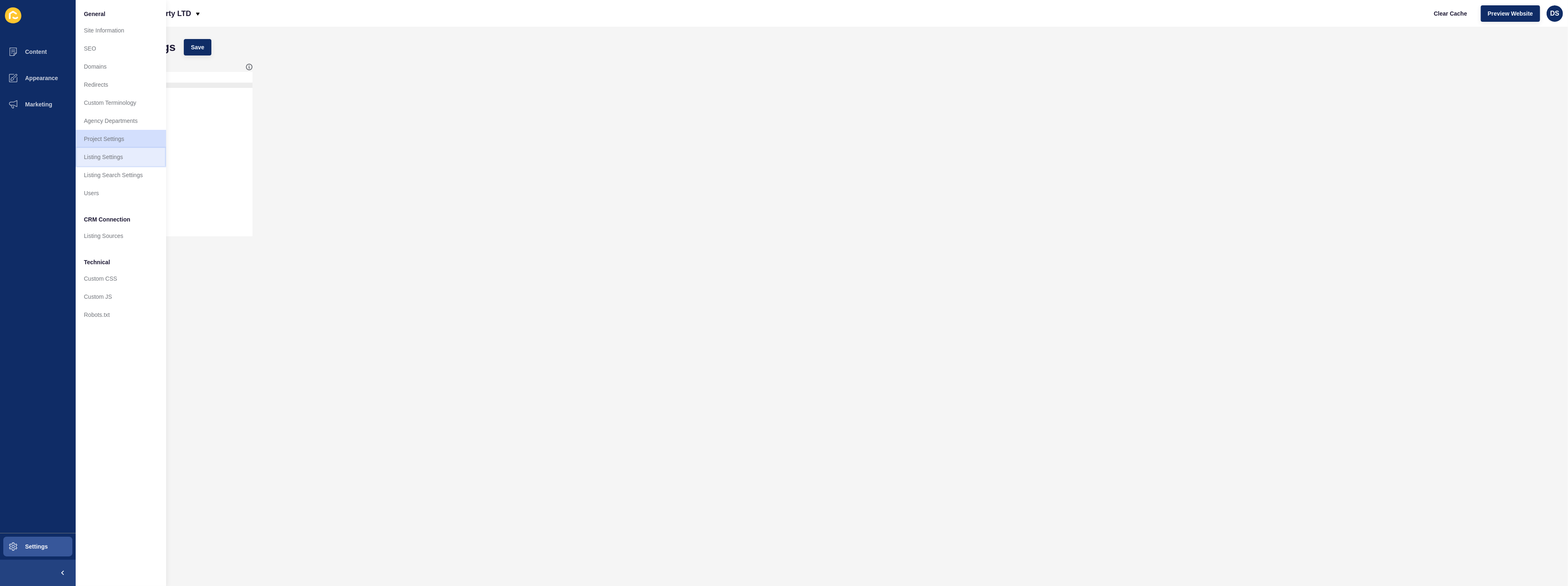
click at [138, 162] on link "Listing Settings" at bounding box center [121, 157] width 91 height 18
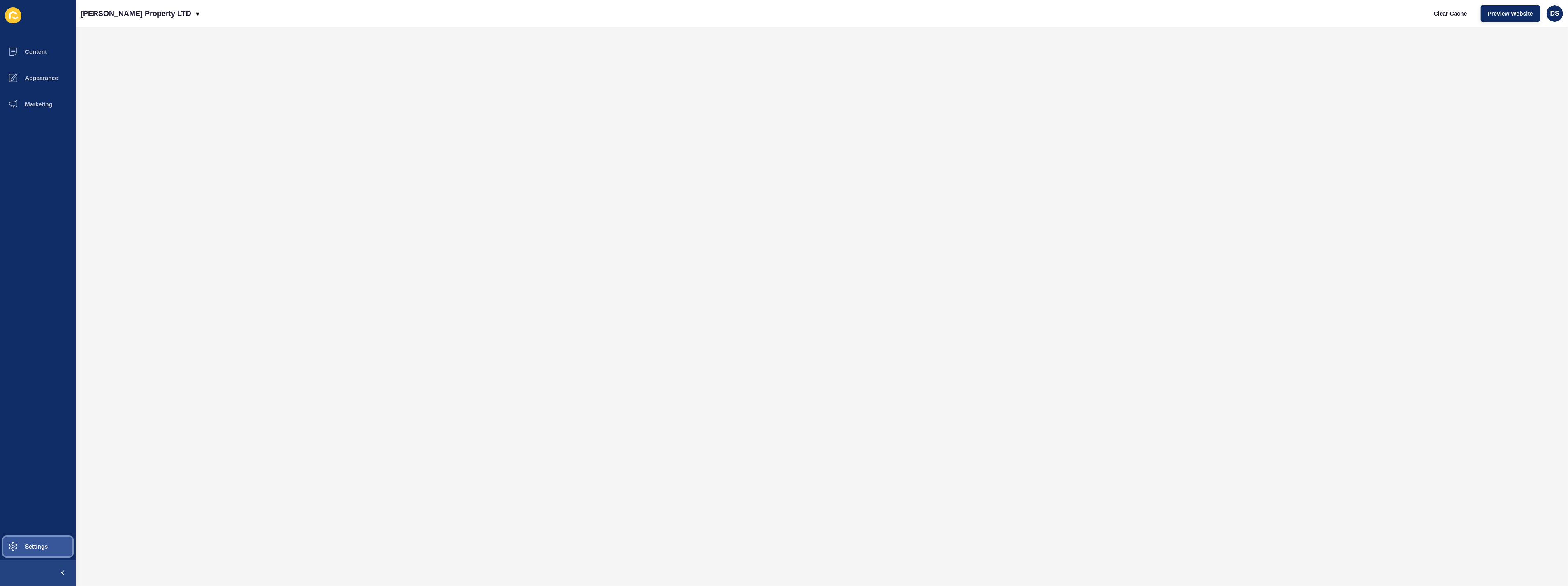
click at [40, 542] on button "Settings" at bounding box center [38, 546] width 75 height 26
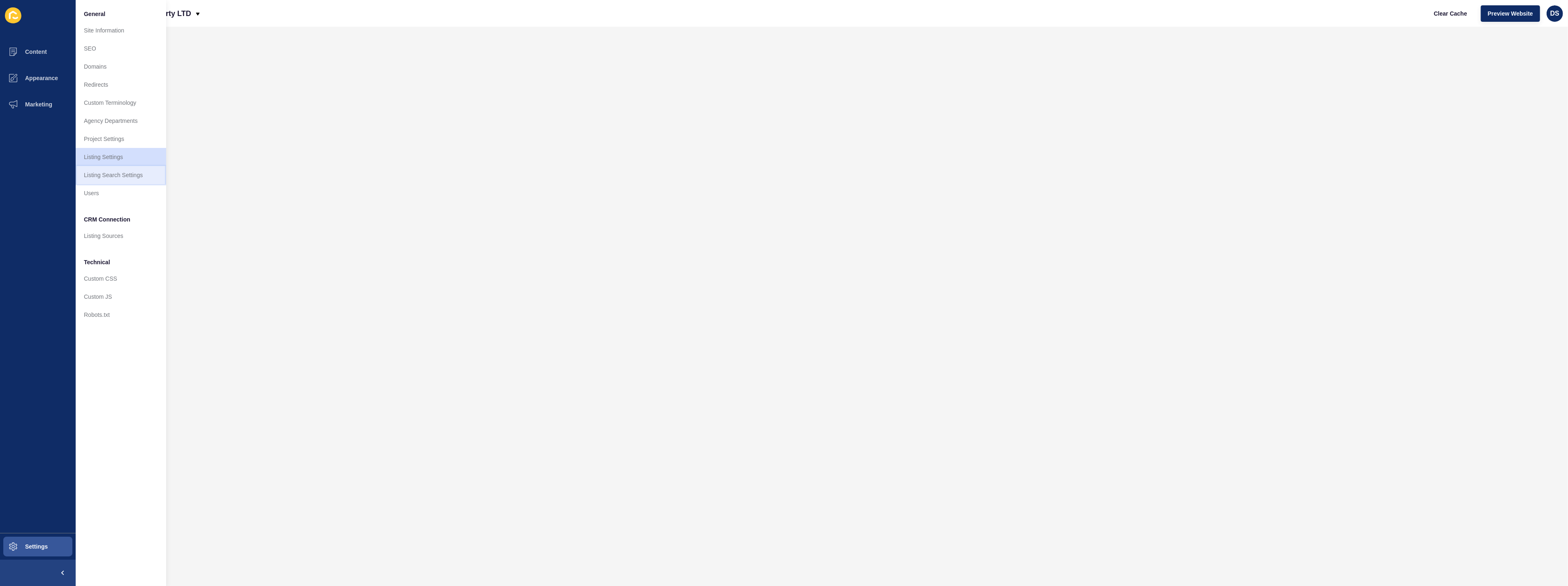
click at [115, 167] on link "Listing Search Settings" at bounding box center [121, 175] width 91 height 18
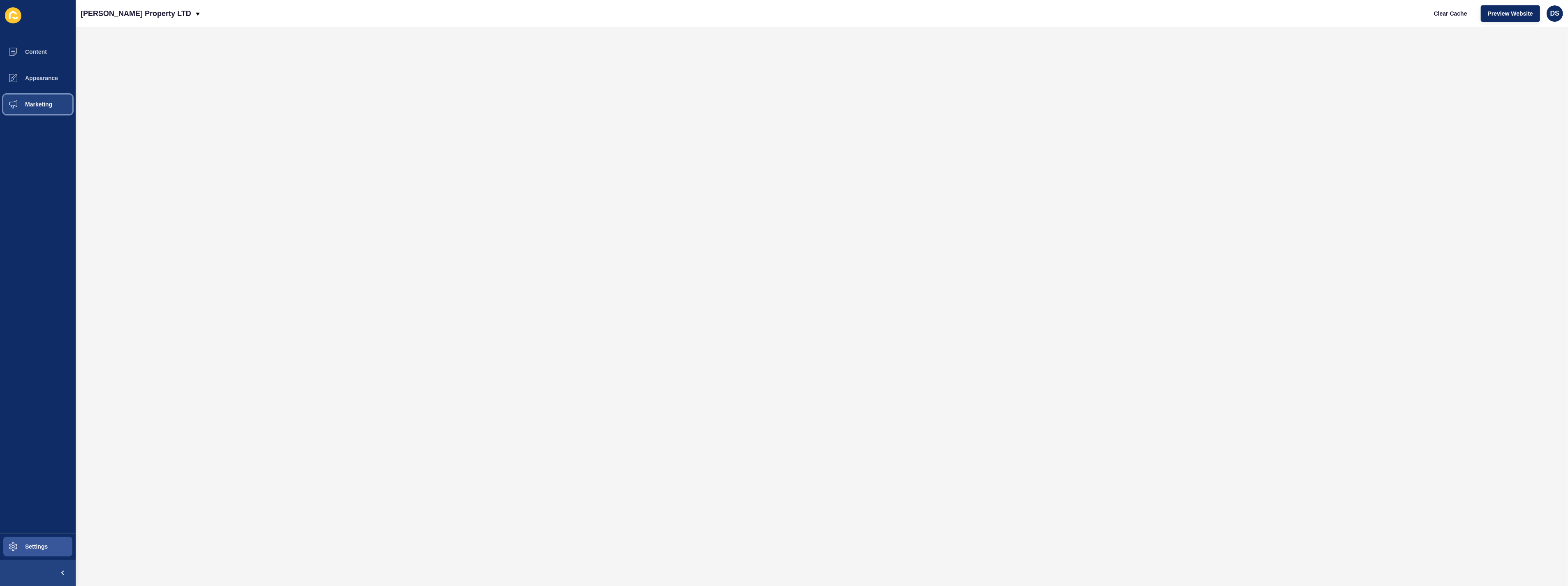
click at [49, 104] on span "Marketing" at bounding box center [26, 104] width 54 height 7
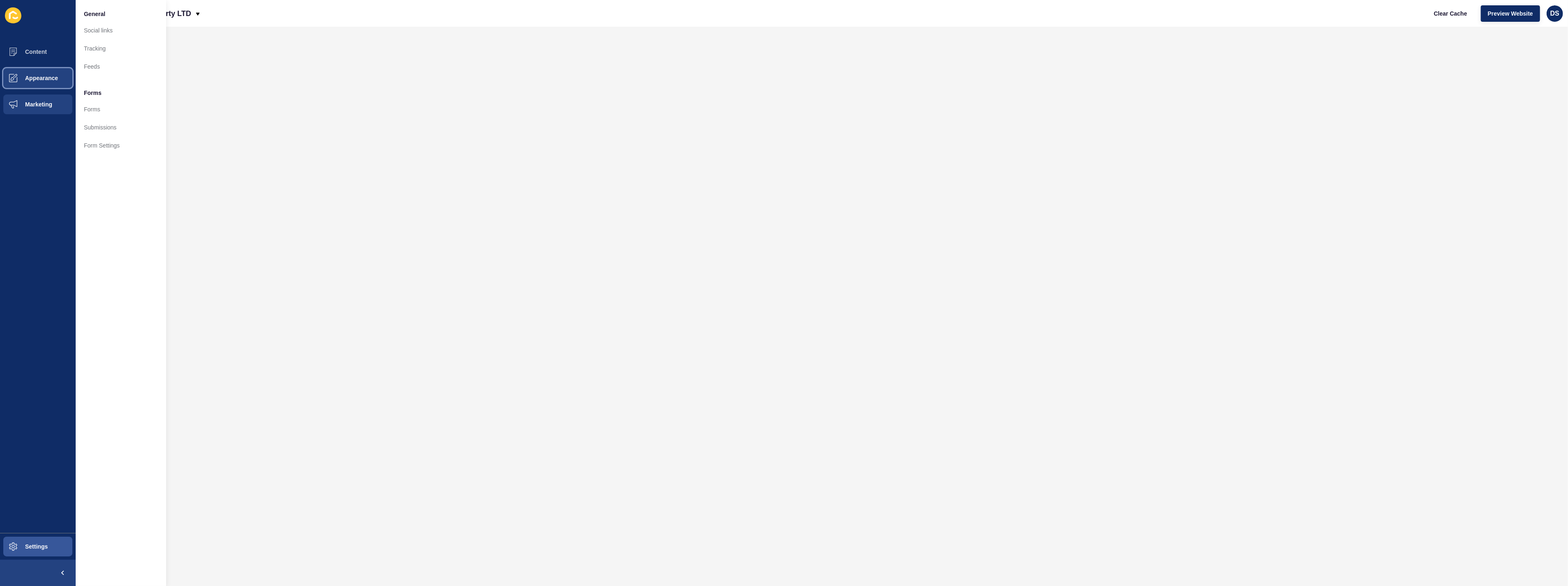
click at [46, 74] on button "Appearance" at bounding box center [38, 78] width 75 height 26
click at [44, 55] on button "Content" at bounding box center [38, 52] width 75 height 26
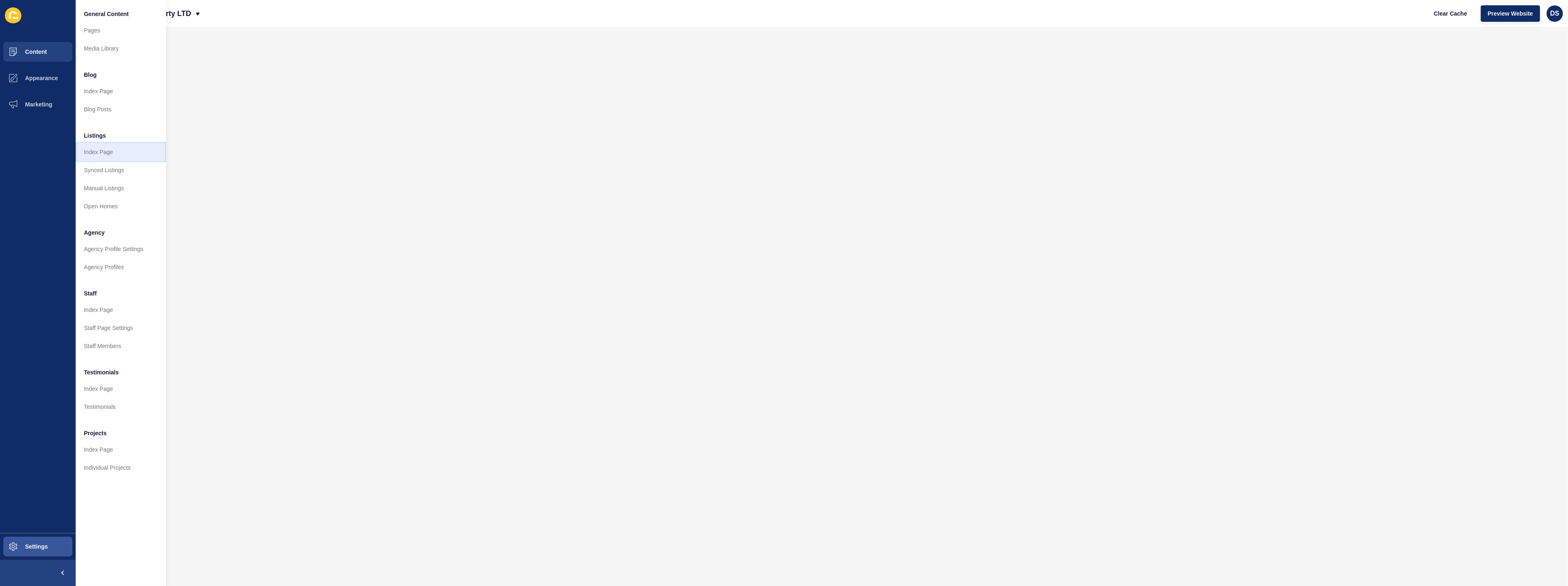
click at [127, 151] on link "Index Page" at bounding box center [121, 152] width 91 height 18
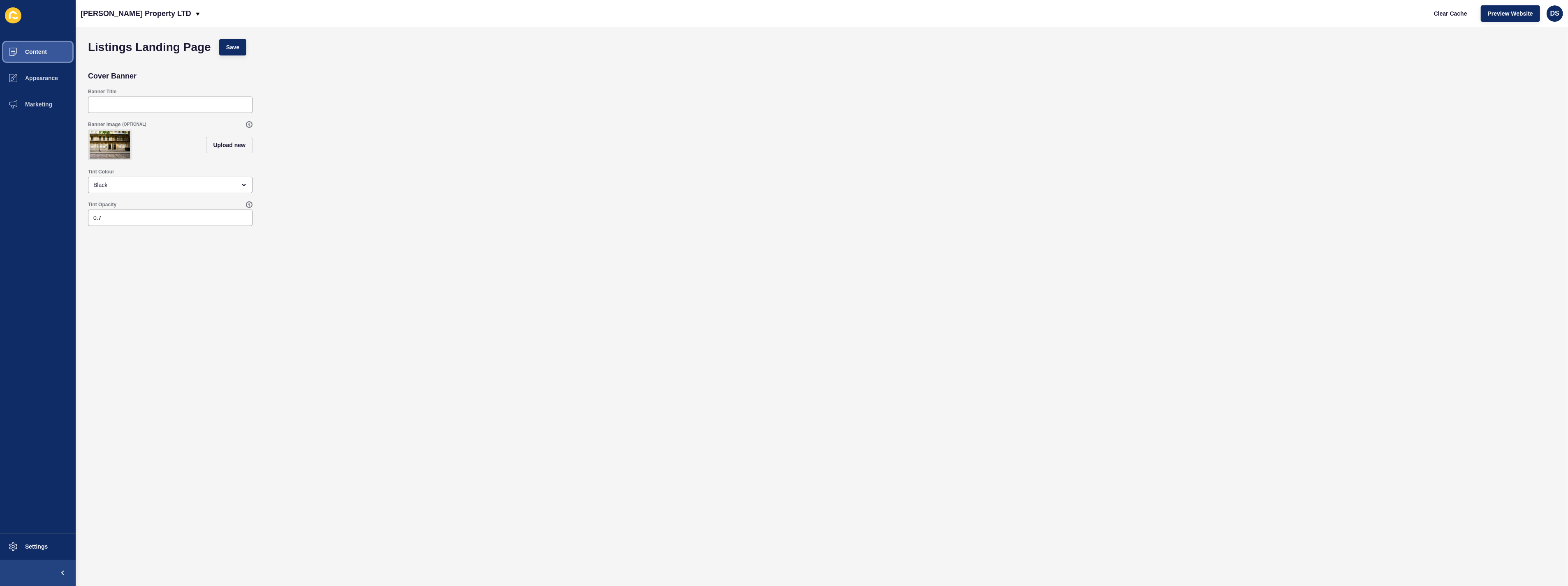
click at [49, 58] on button "Content" at bounding box center [38, 52] width 75 height 26
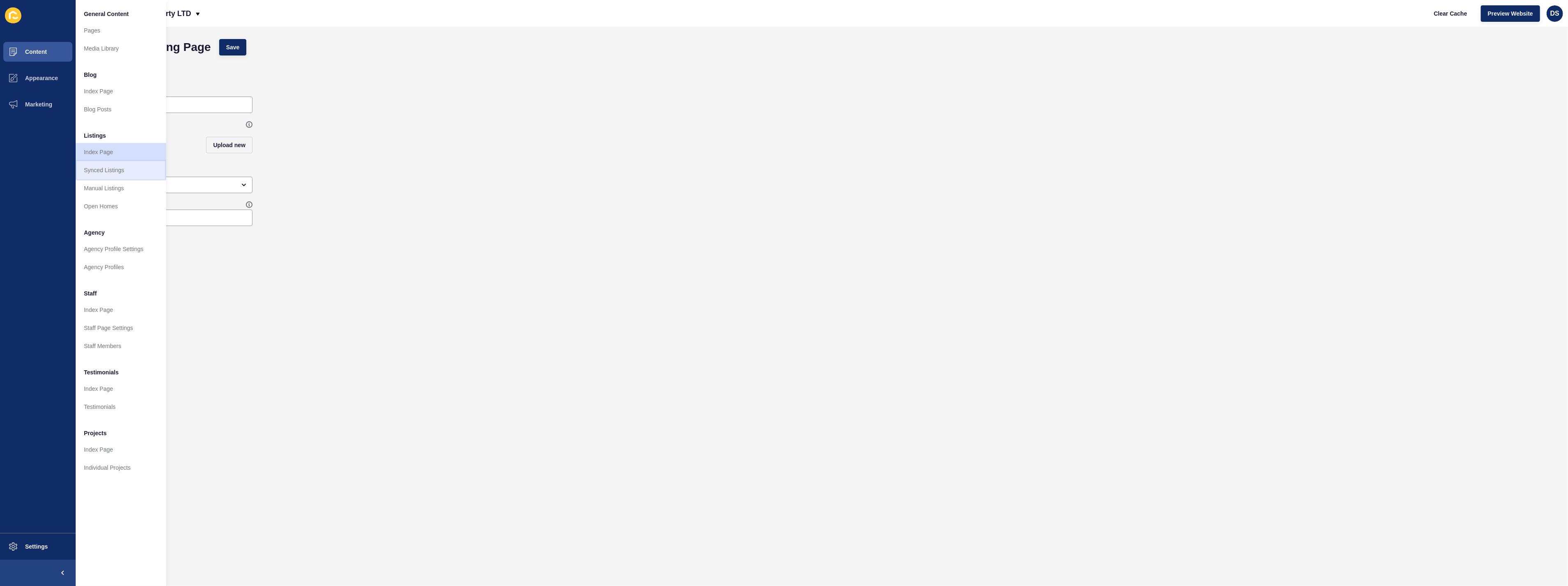
click at [107, 166] on link "Synced Listings" at bounding box center [121, 170] width 91 height 18
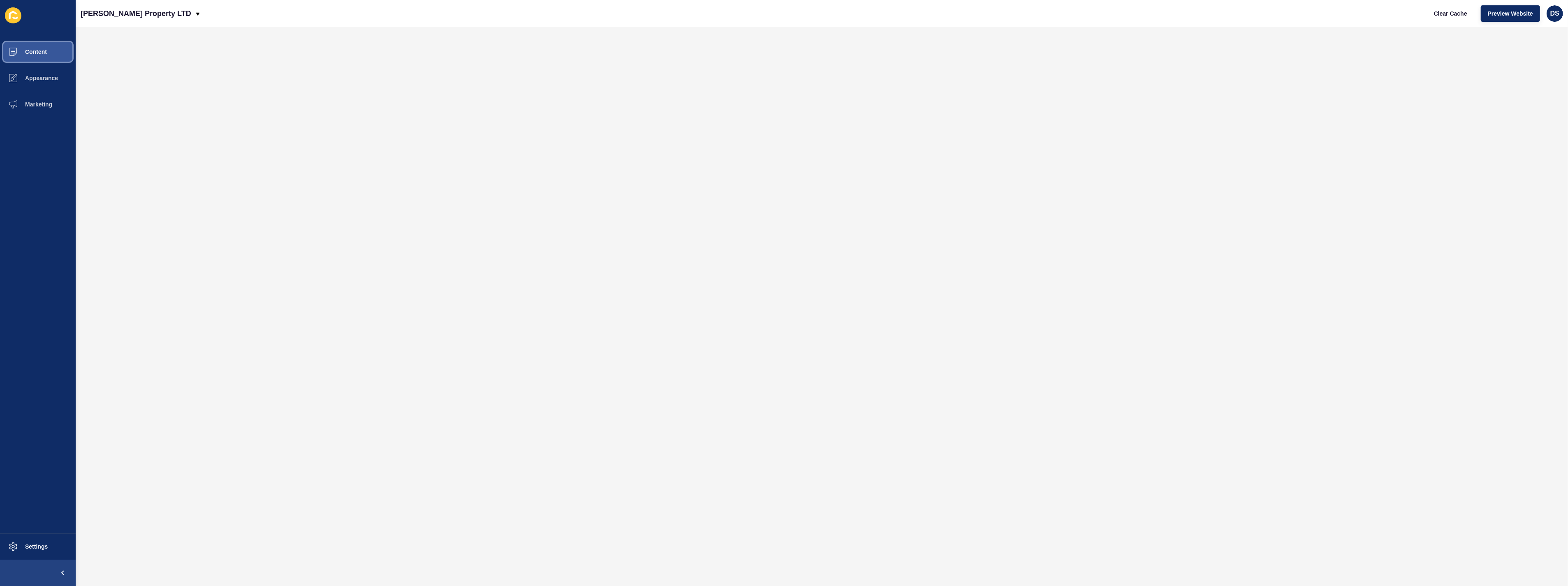
click at [51, 58] on button "Content" at bounding box center [38, 52] width 75 height 26
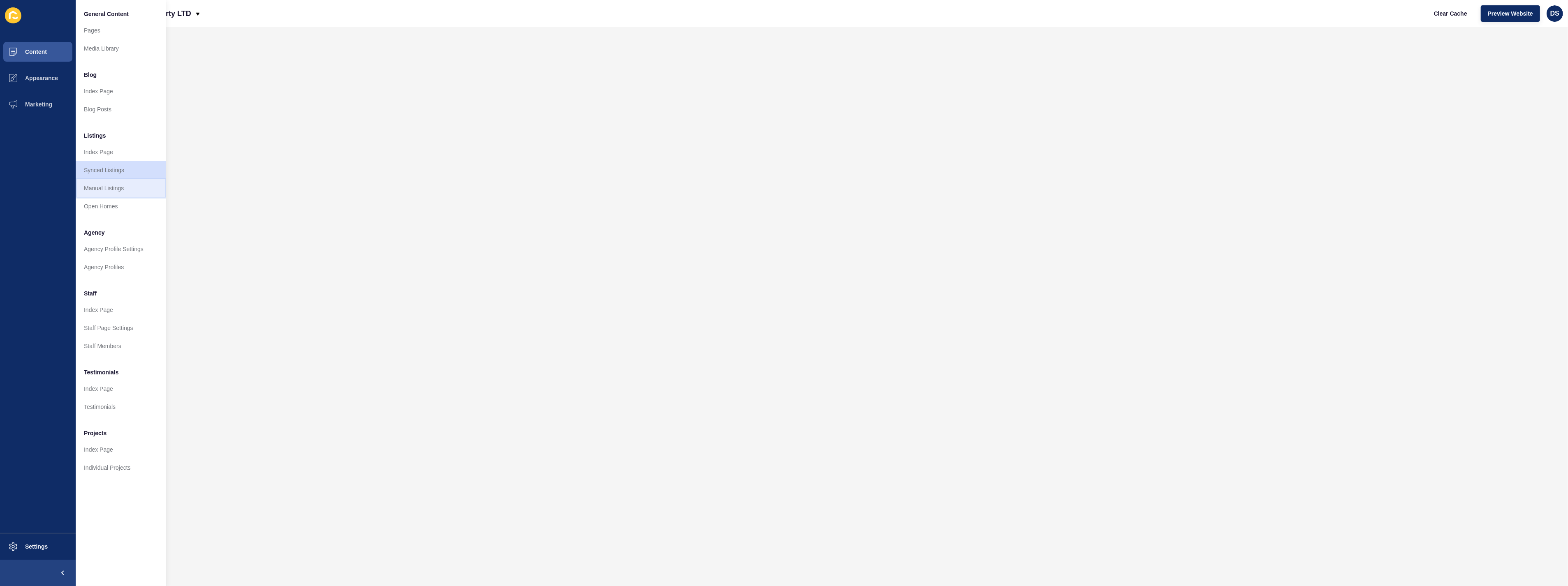
click at [129, 184] on link "Manual Listings" at bounding box center [121, 189] width 91 height 18
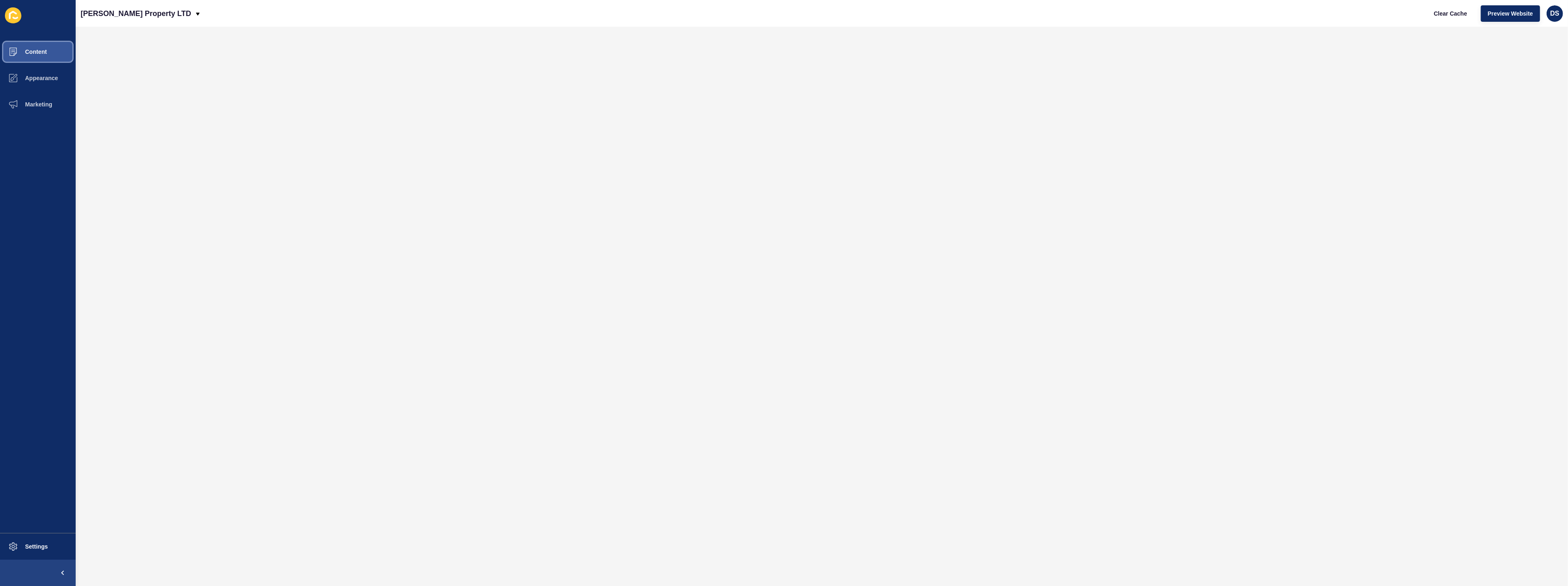
click at [56, 54] on button "Content" at bounding box center [38, 52] width 75 height 26
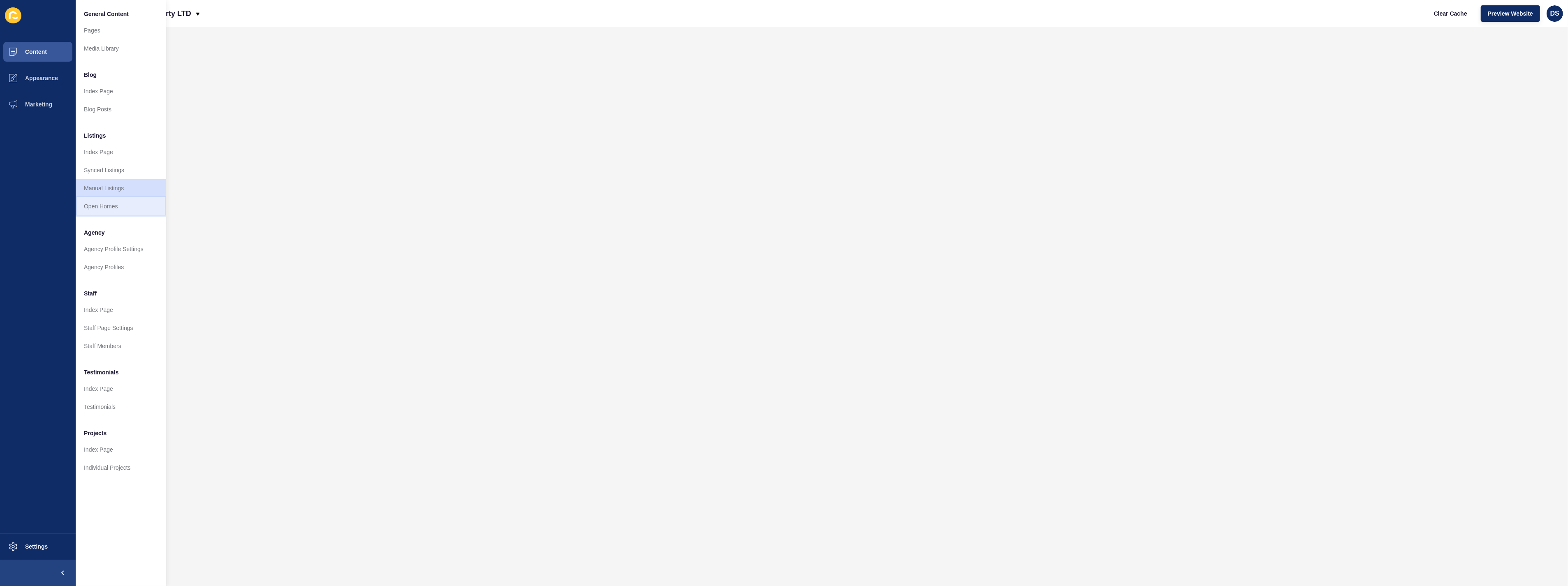
click at [122, 203] on link "Open Homes" at bounding box center [121, 206] width 91 height 18
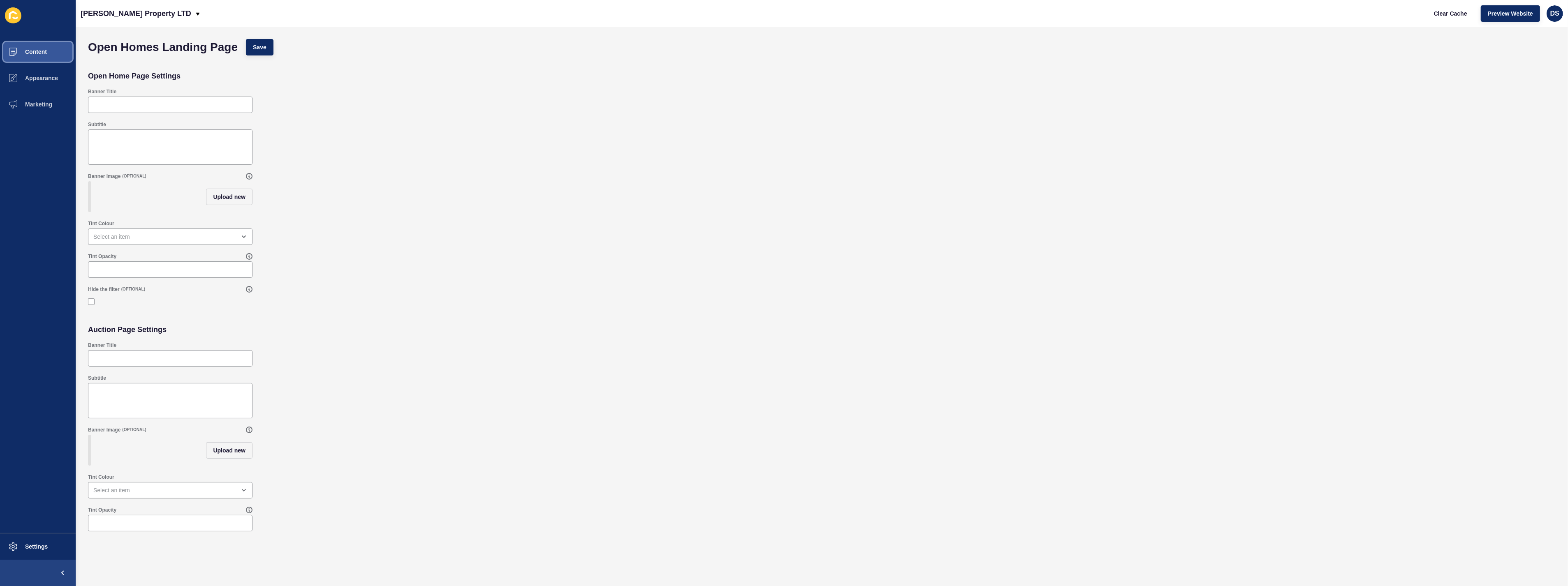
click at [51, 52] on button "Content" at bounding box center [38, 52] width 75 height 26
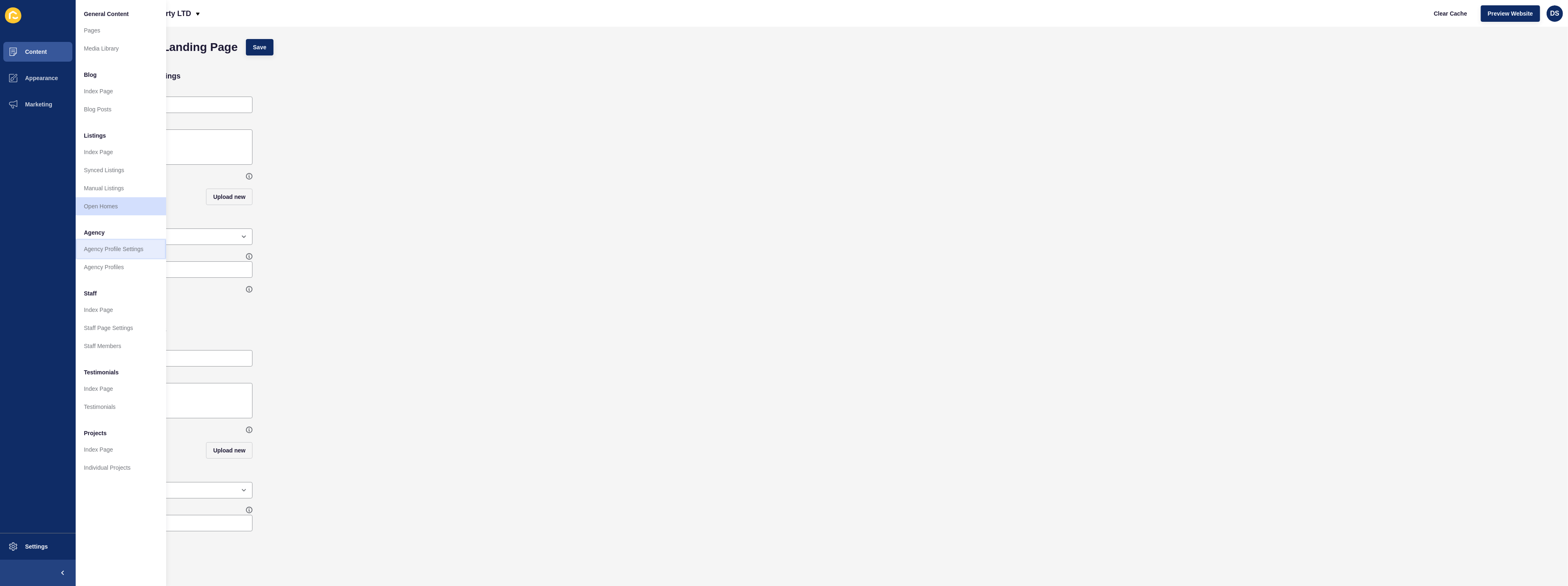
click at [121, 246] on link "Agency Profile Settings" at bounding box center [121, 249] width 91 height 18
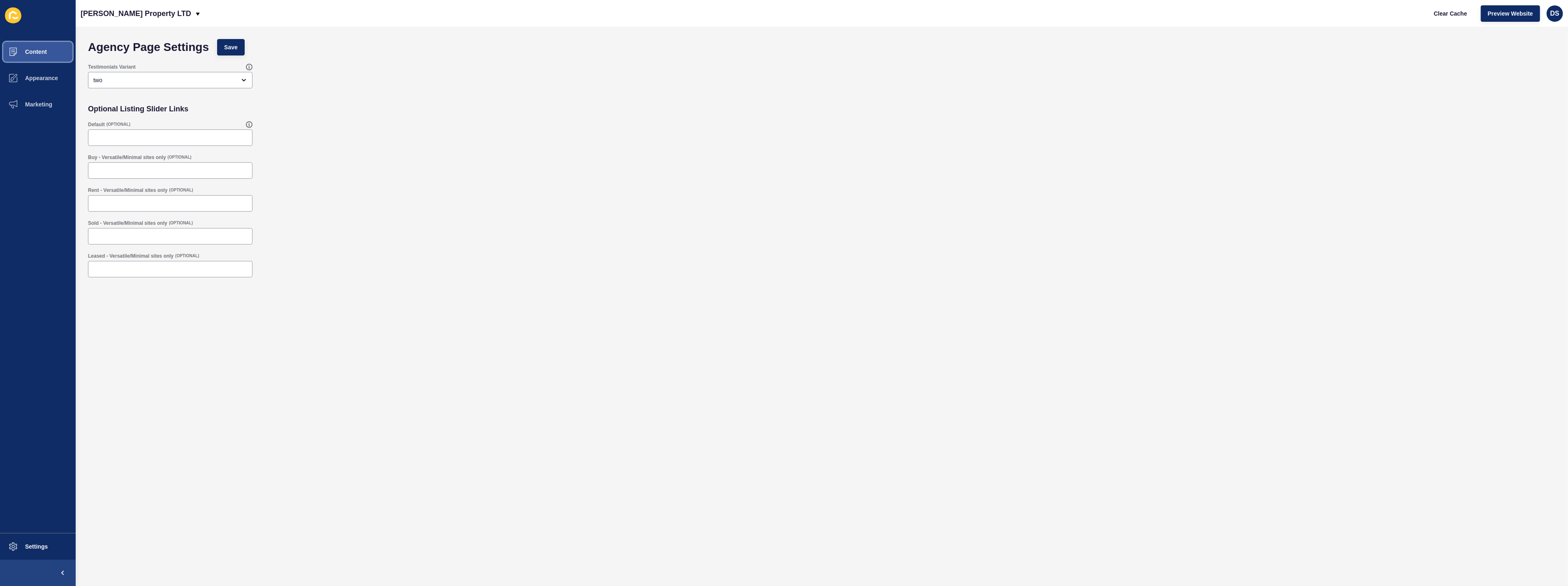
click at [58, 51] on button "Content" at bounding box center [38, 52] width 75 height 26
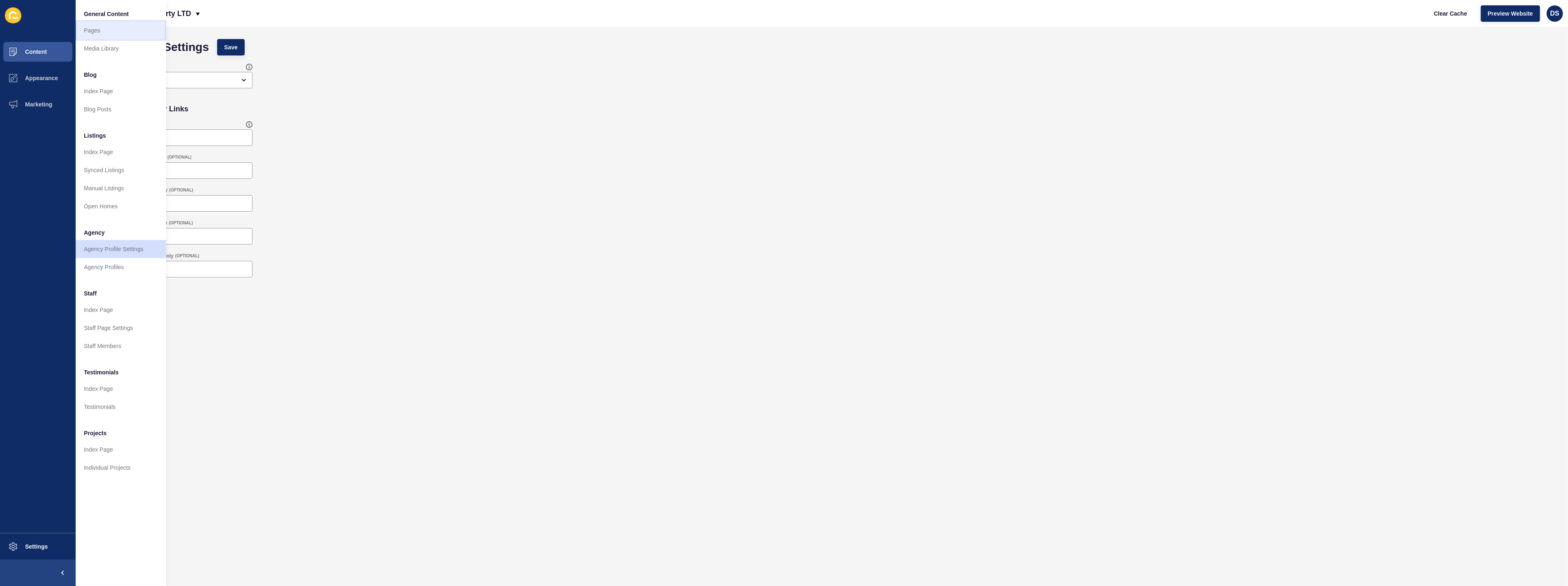
click at [114, 33] on link "Pages" at bounding box center [121, 30] width 91 height 18
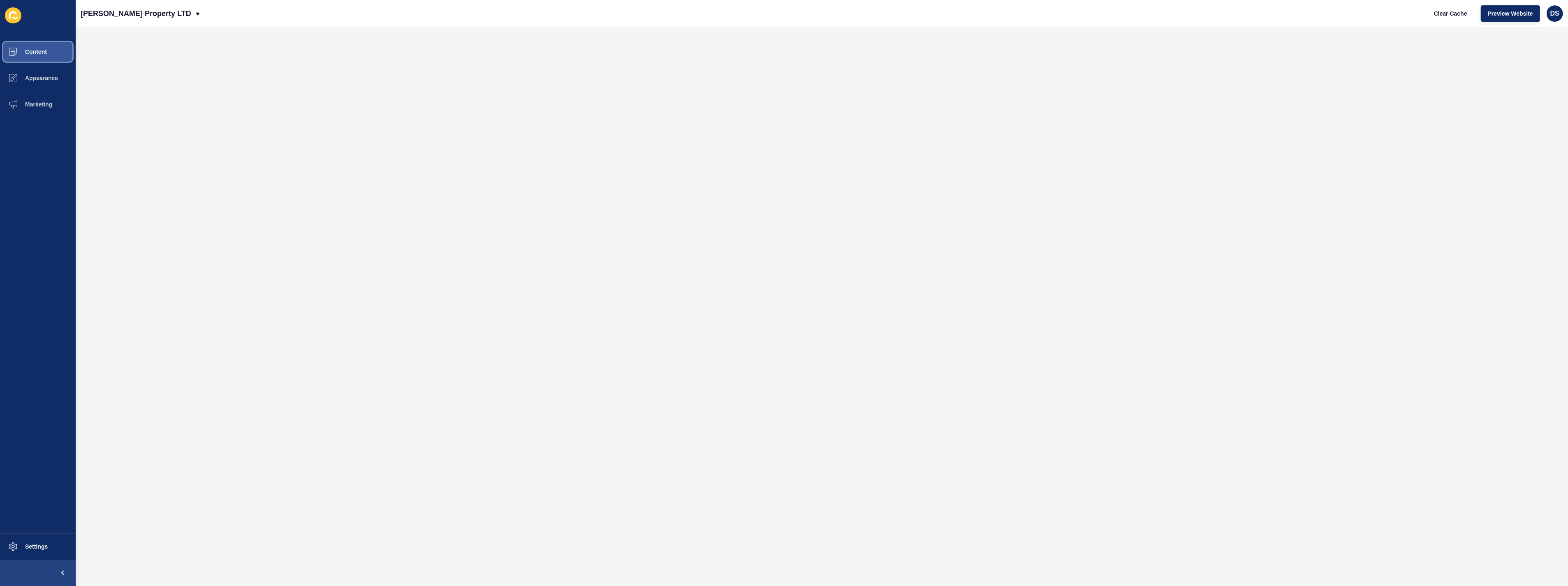
click at [54, 49] on button "Content" at bounding box center [38, 52] width 75 height 26
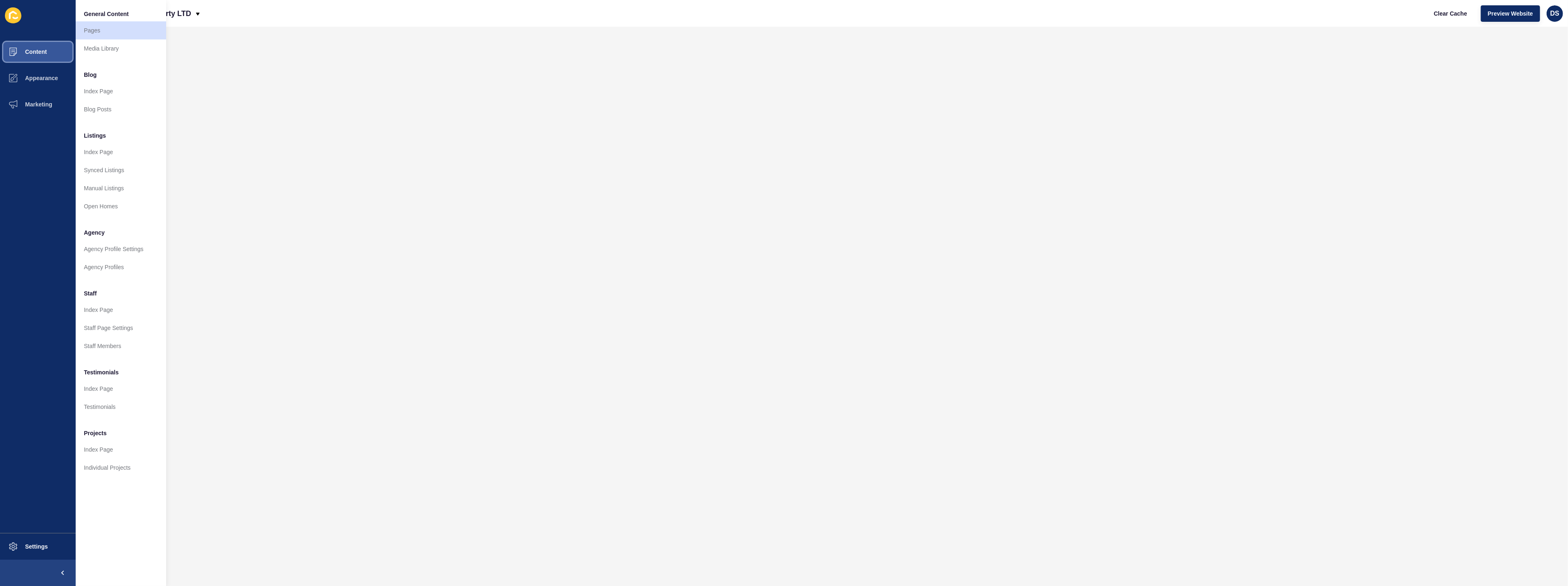
click at [54, 49] on button "Content" at bounding box center [38, 52] width 75 height 26
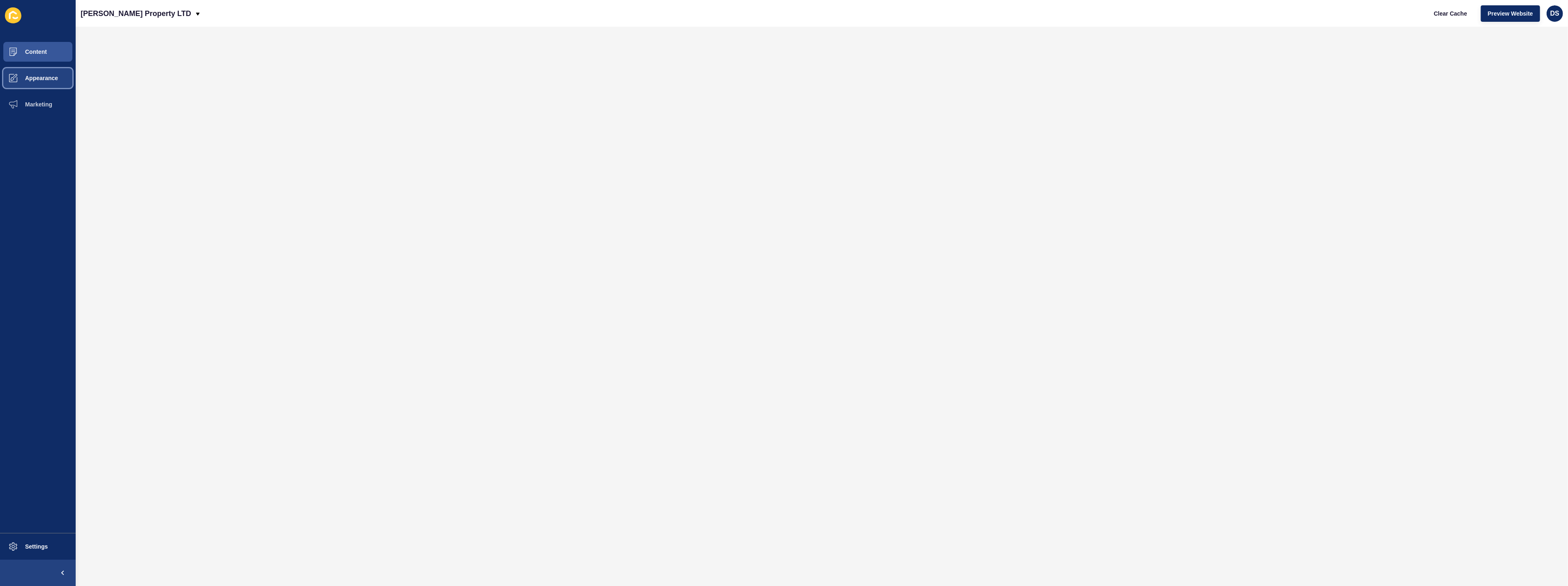
click at [51, 77] on span "Appearance" at bounding box center [28, 78] width 59 height 7
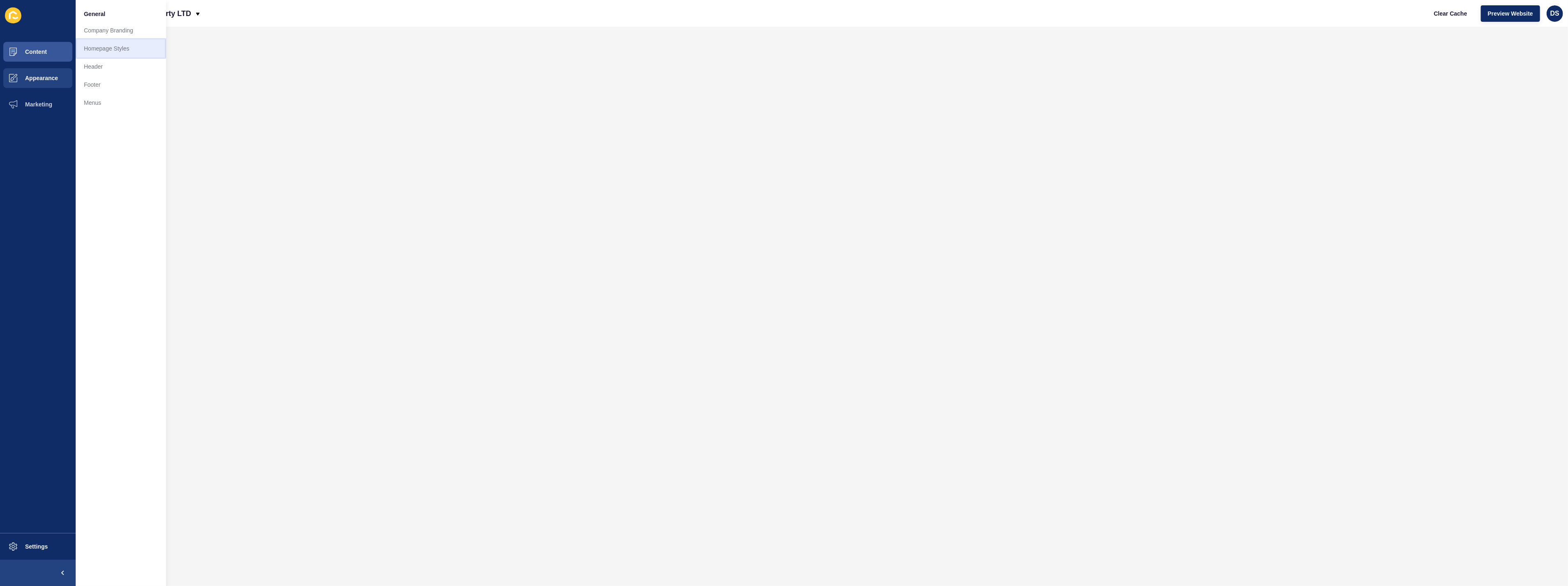
click at [130, 51] on link "Homepage Styles" at bounding box center [121, 49] width 91 height 18
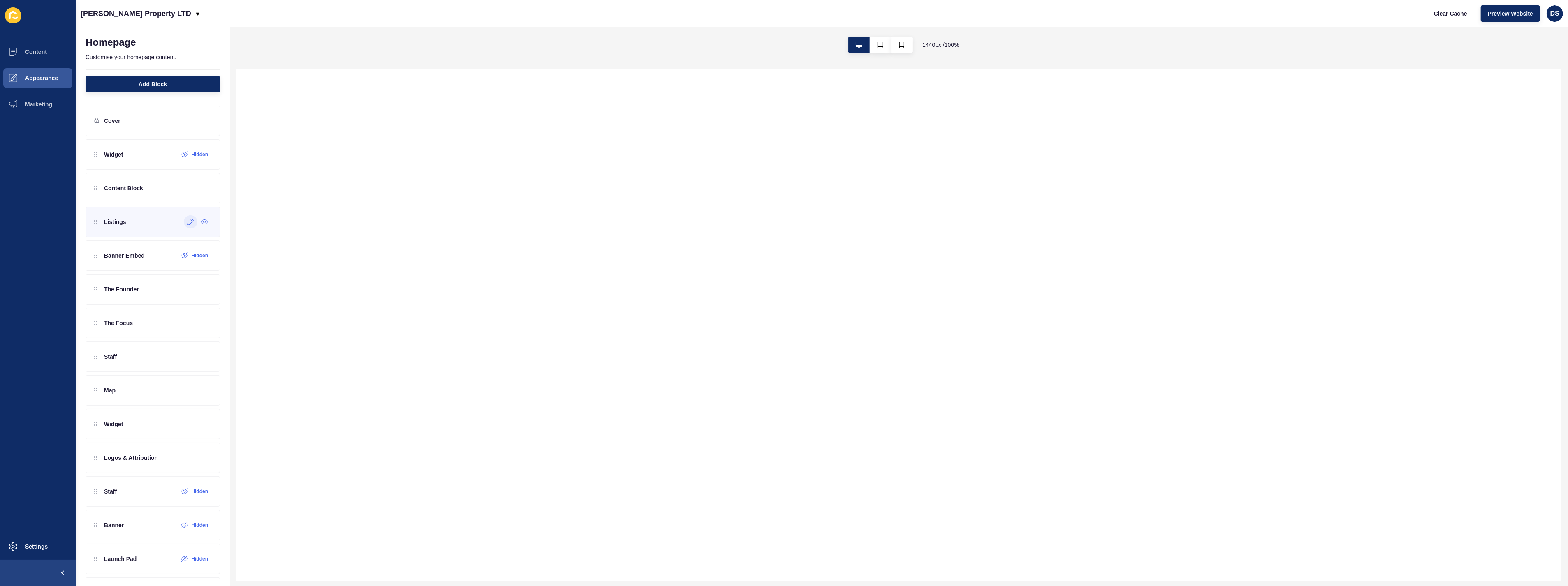
click at [184, 226] on div at bounding box center [191, 222] width 13 height 13
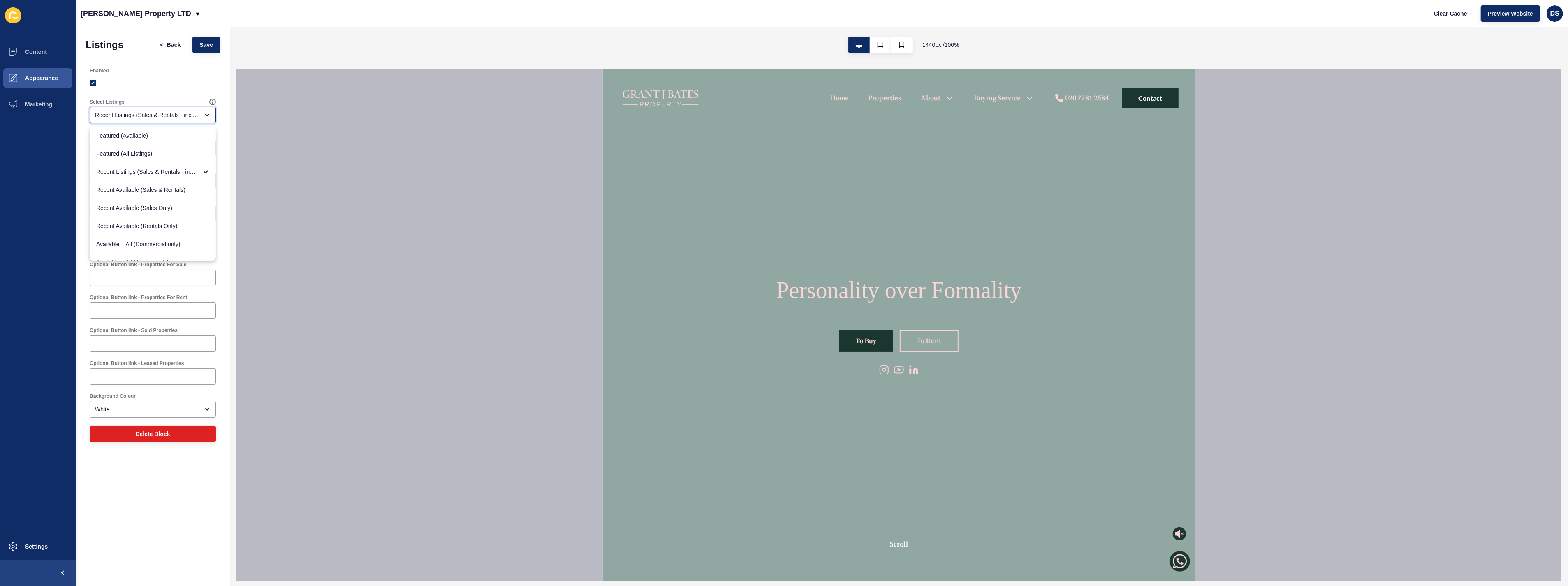
click at [205, 114] on icon "close menu" at bounding box center [207, 115] width 7 height 7
click at [189, 74] on div "Enabled" at bounding box center [152, 71] width 126 height 7
click at [54, 77] on span "Appearance" at bounding box center [28, 78] width 59 height 7
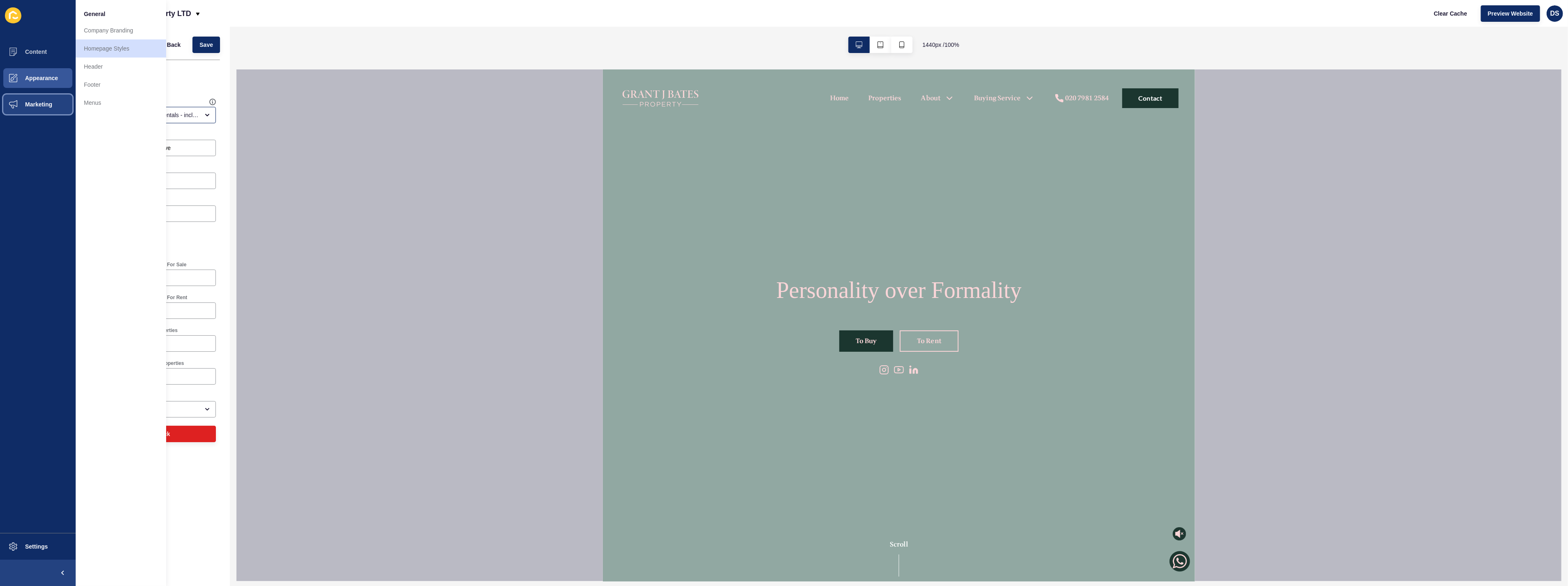
click at [60, 94] on button "Marketing" at bounding box center [38, 104] width 75 height 26
click at [261, 47] on div "1440 px / 100 %" at bounding box center [899, 44] width 1338 height 36
